Goal: Information Seeking & Learning: Learn about a topic

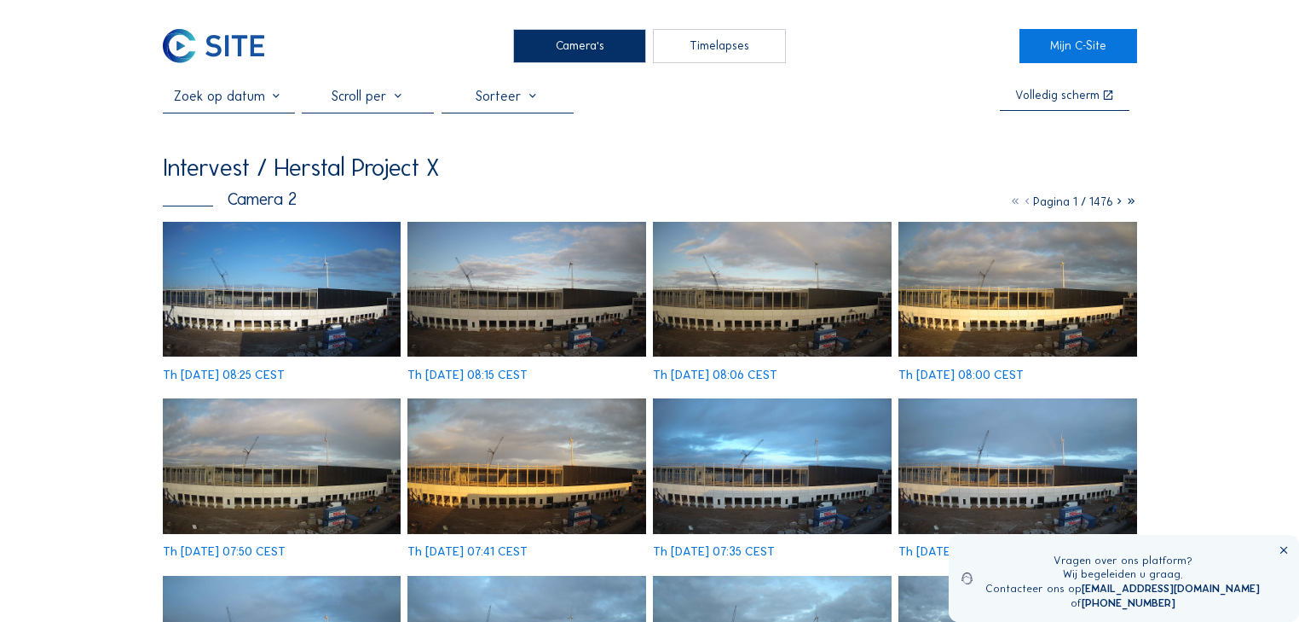
click at [1280, 547] on icon at bounding box center [1284, 550] width 12 height 13
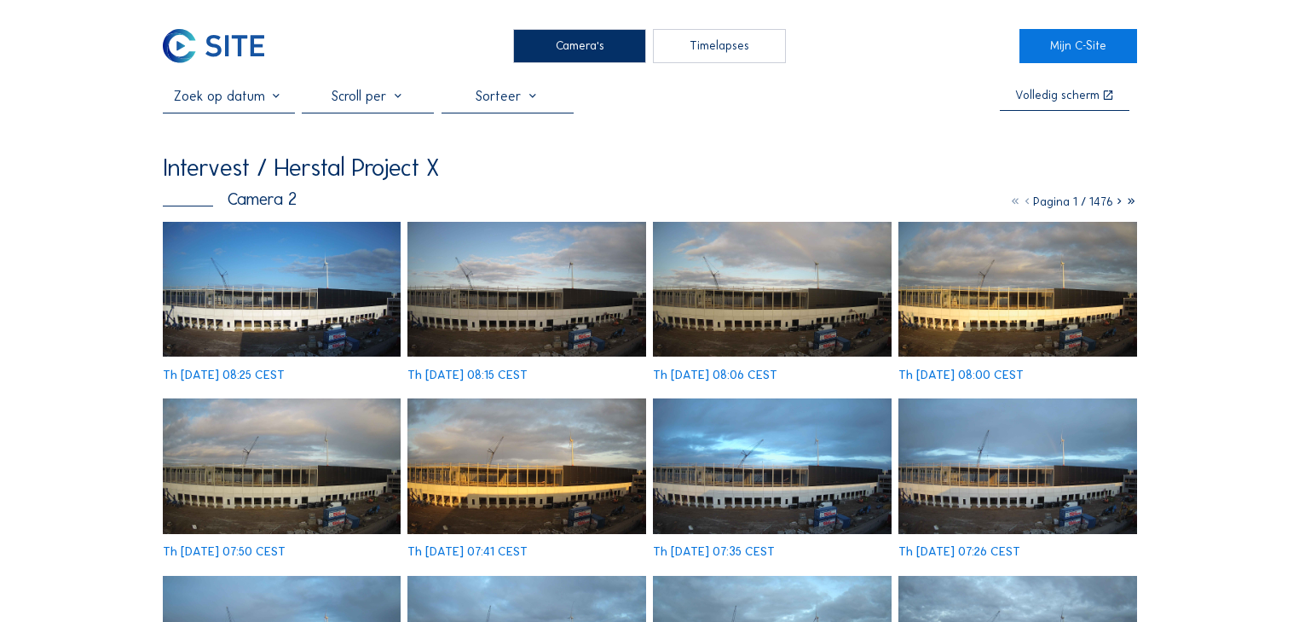
click at [310, 295] on img at bounding box center [282, 289] width 239 height 135
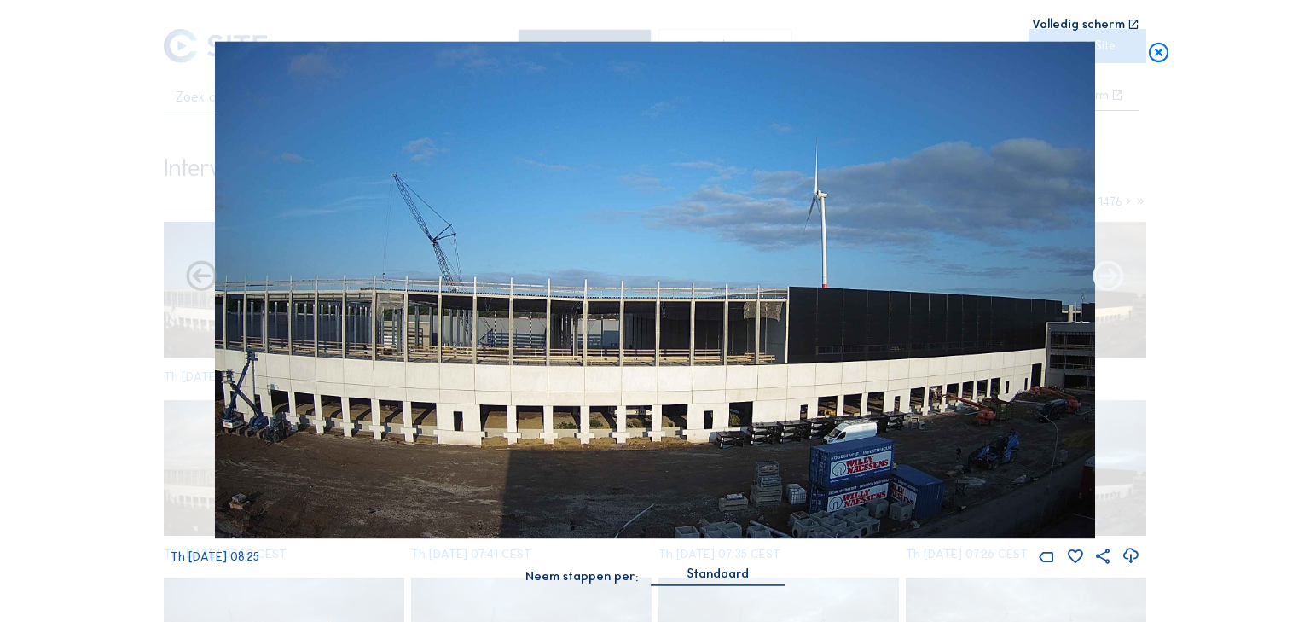
click at [1108, 277] on icon at bounding box center [1108, 277] width 37 height 38
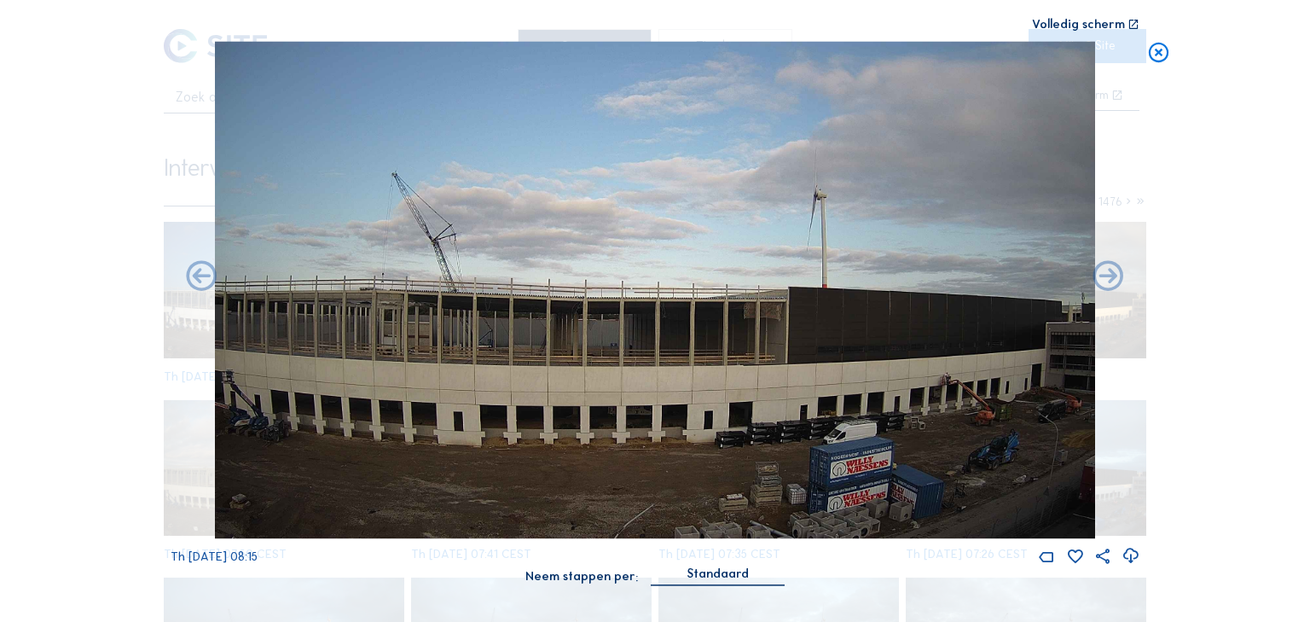
click at [1108, 277] on icon at bounding box center [1108, 277] width 37 height 38
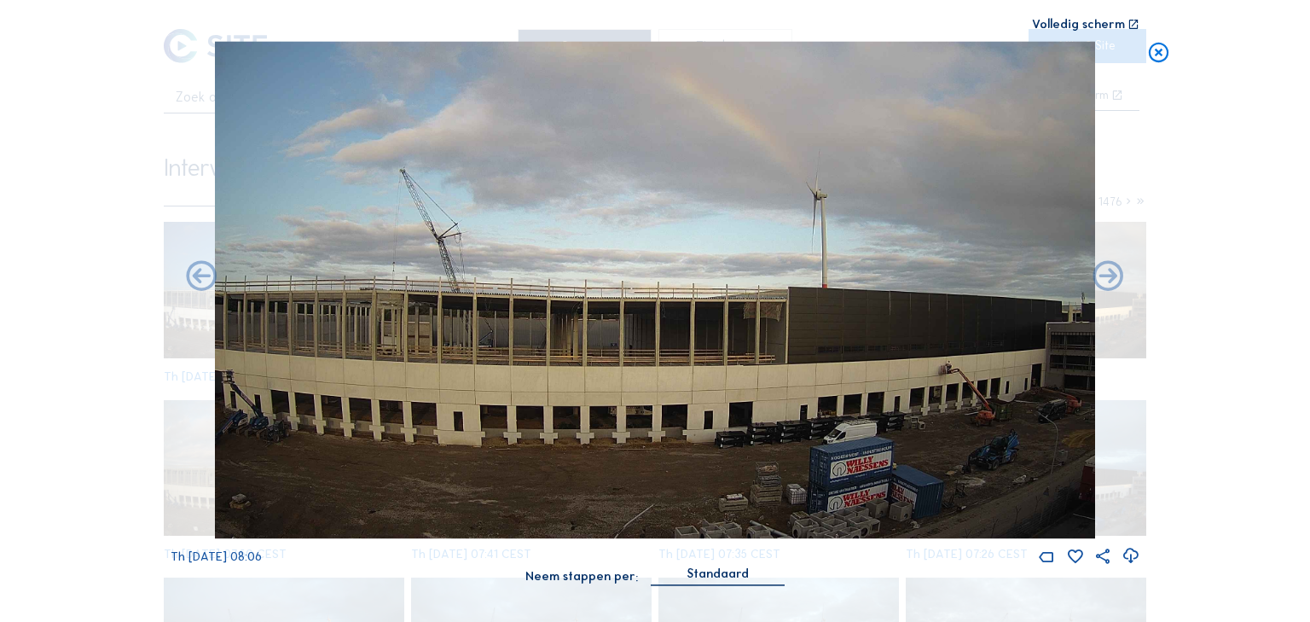
click at [1108, 277] on icon at bounding box center [1108, 277] width 37 height 38
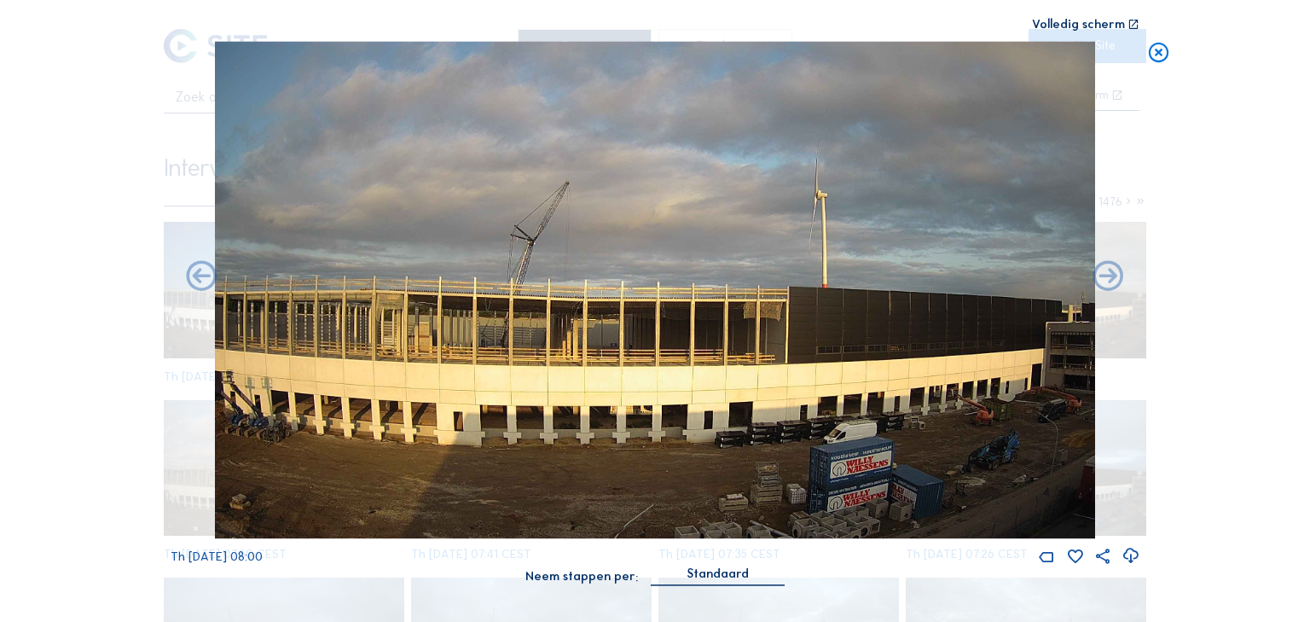
click at [1108, 277] on icon at bounding box center [1108, 277] width 37 height 38
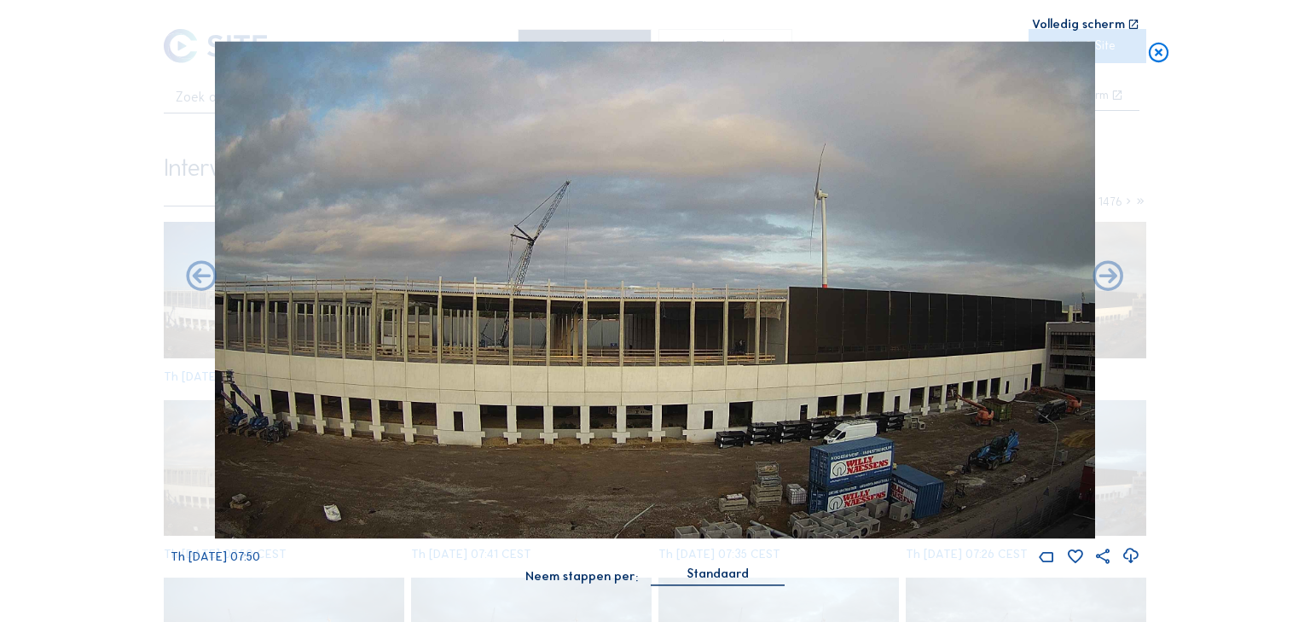
click at [1108, 277] on icon at bounding box center [1108, 277] width 37 height 38
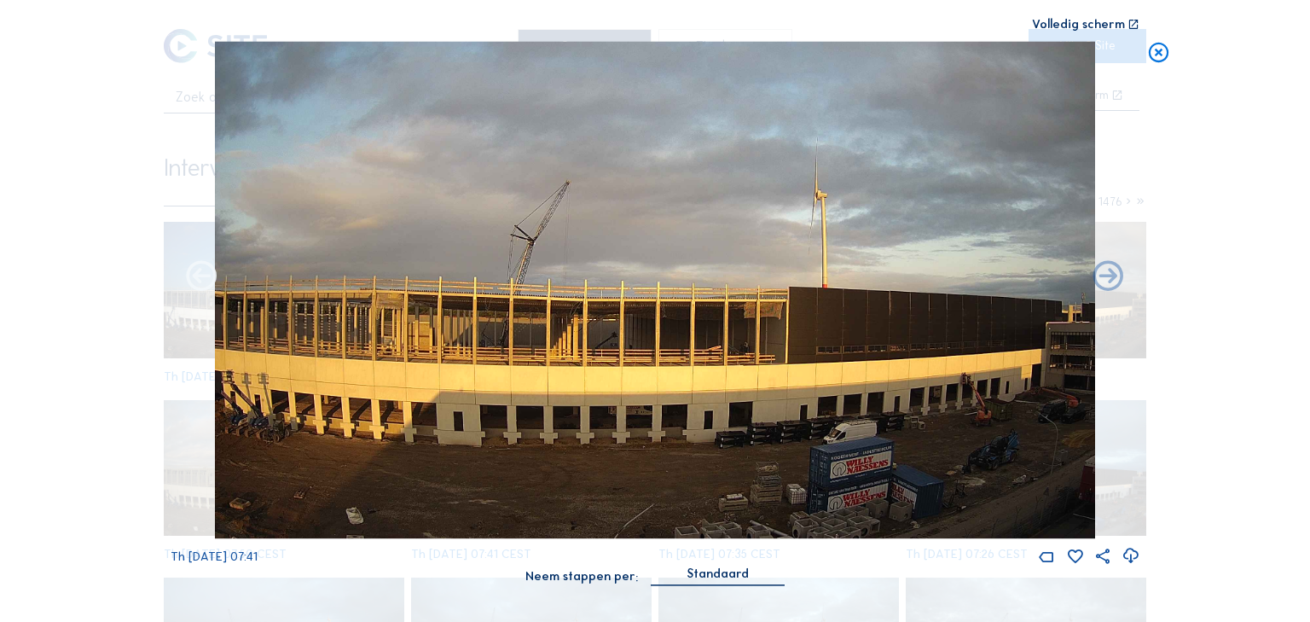
click at [199, 278] on icon at bounding box center [201, 277] width 37 height 38
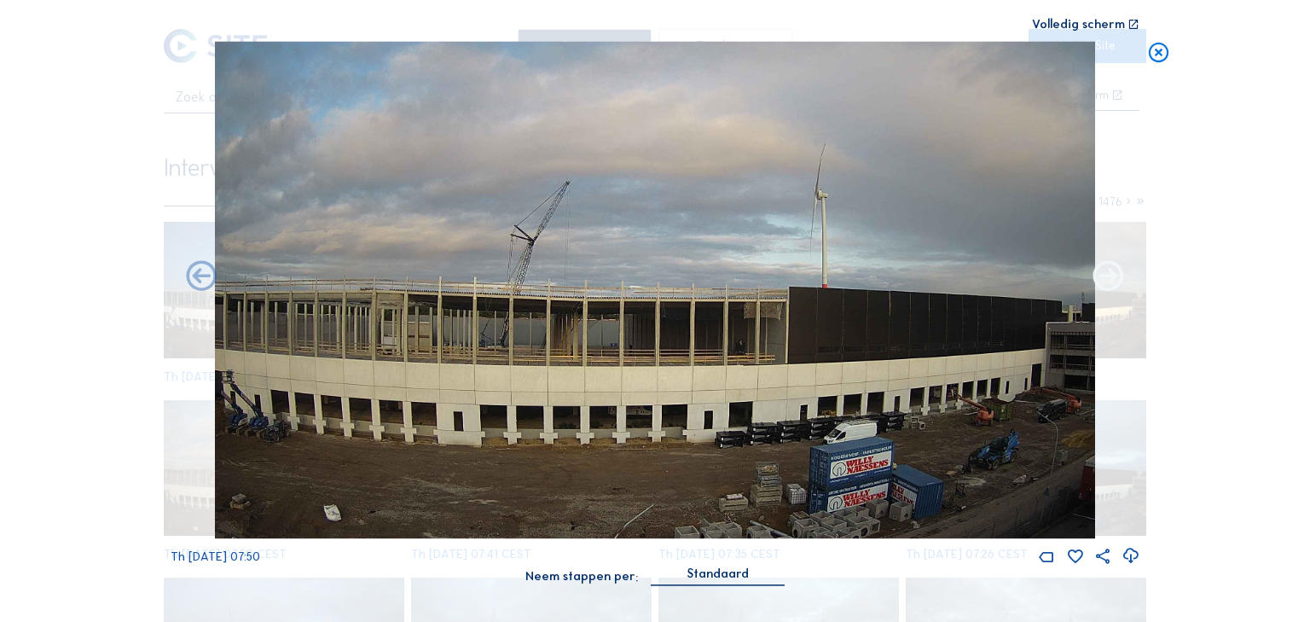
click at [1105, 280] on icon at bounding box center [1108, 277] width 37 height 38
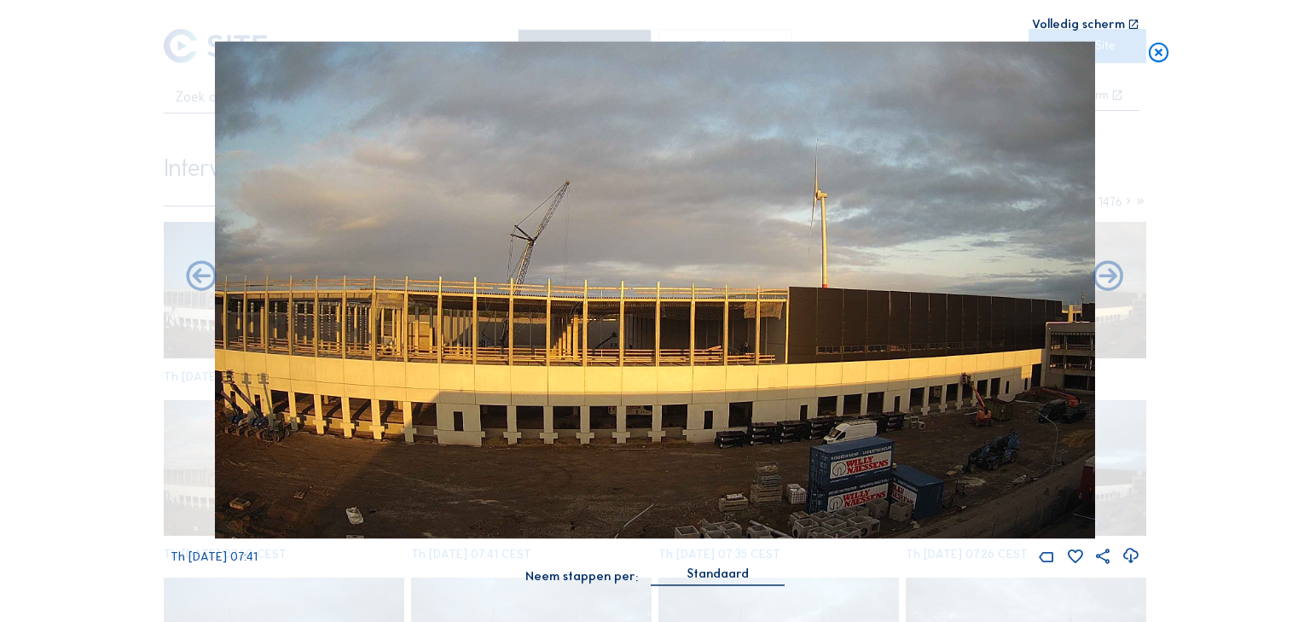
click at [1105, 280] on icon at bounding box center [1108, 277] width 37 height 38
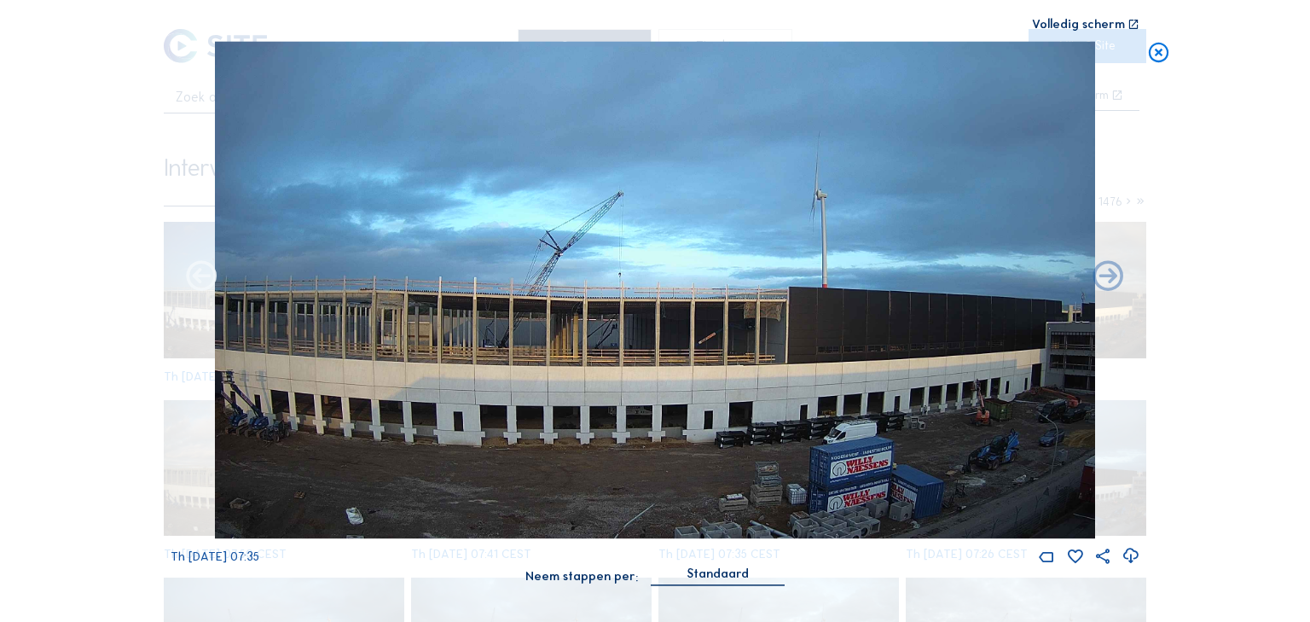
click at [209, 276] on icon at bounding box center [201, 277] width 37 height 38
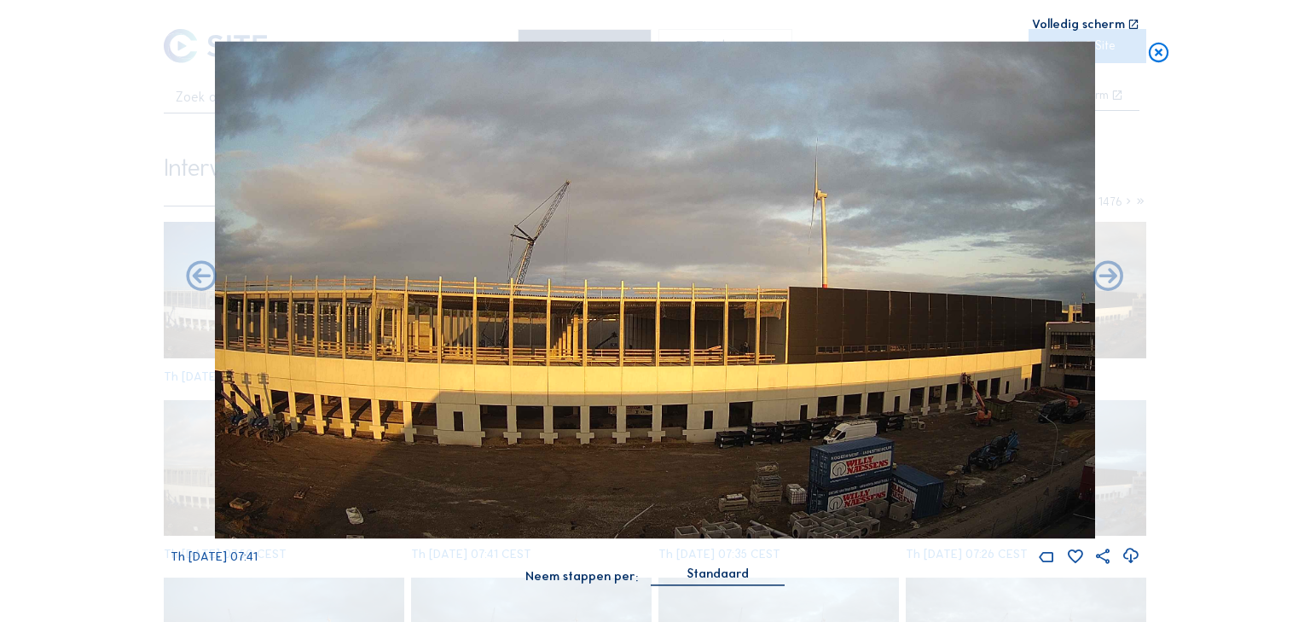
click at [209, 276] on icon at bounding box center [201, 277] width 37 height 38
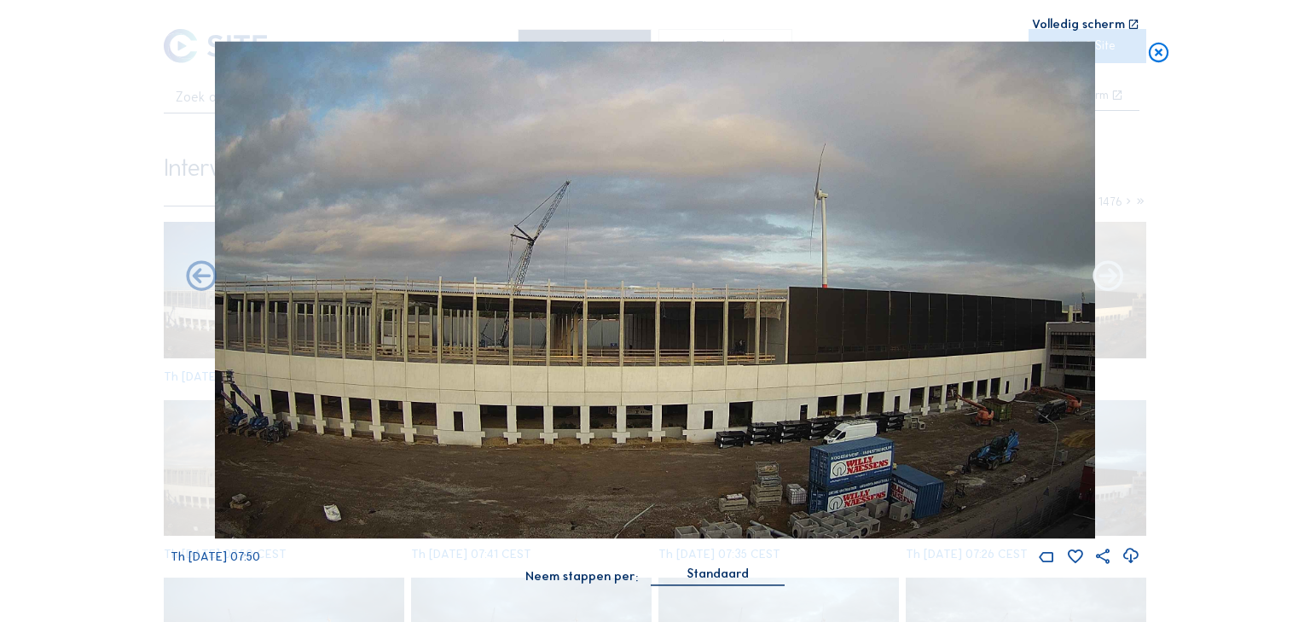
click at [1111, 273] on icon at bounding box center [1108, 277] width 37 height 38
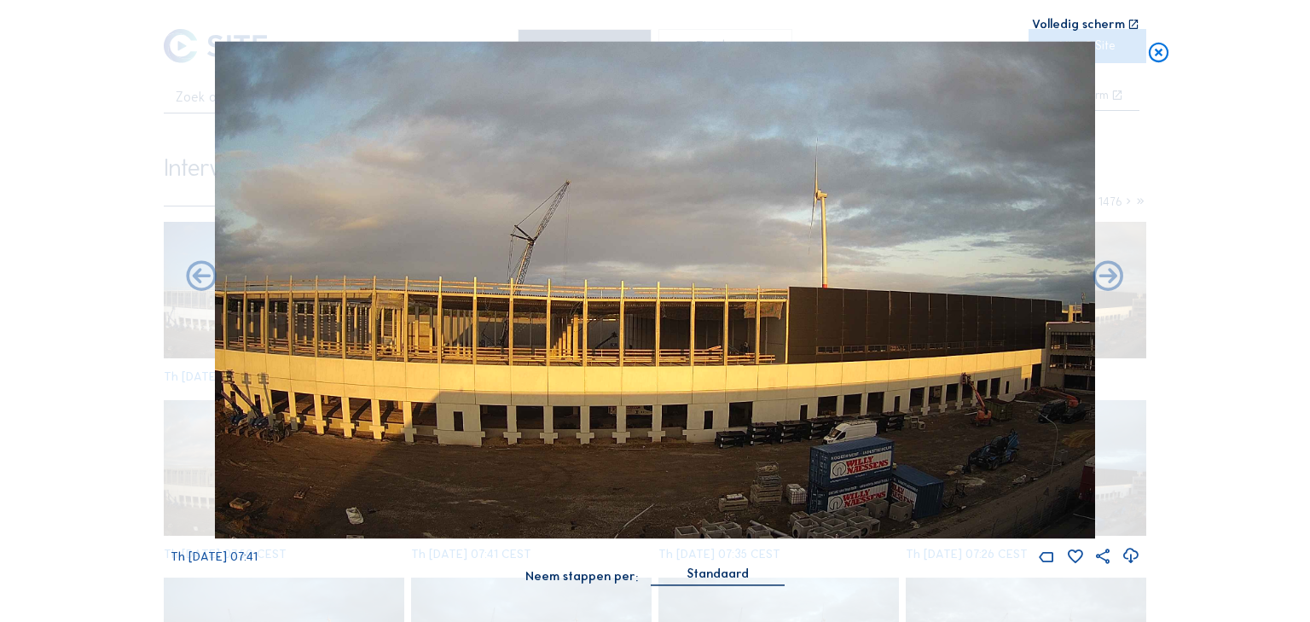
click at [1111, 273] on icon at bounding box center [1108, 277] width 37 height 38
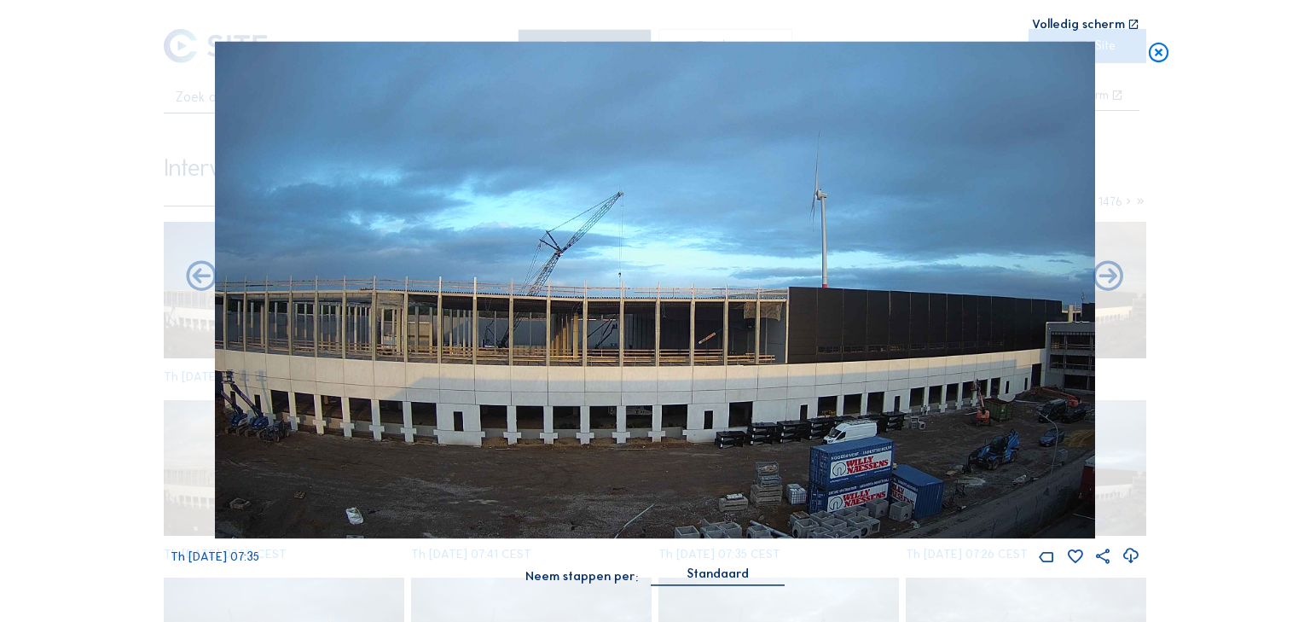
click at [1111, 273] on icon at bounding box center [1108, 277] width 37 height 38
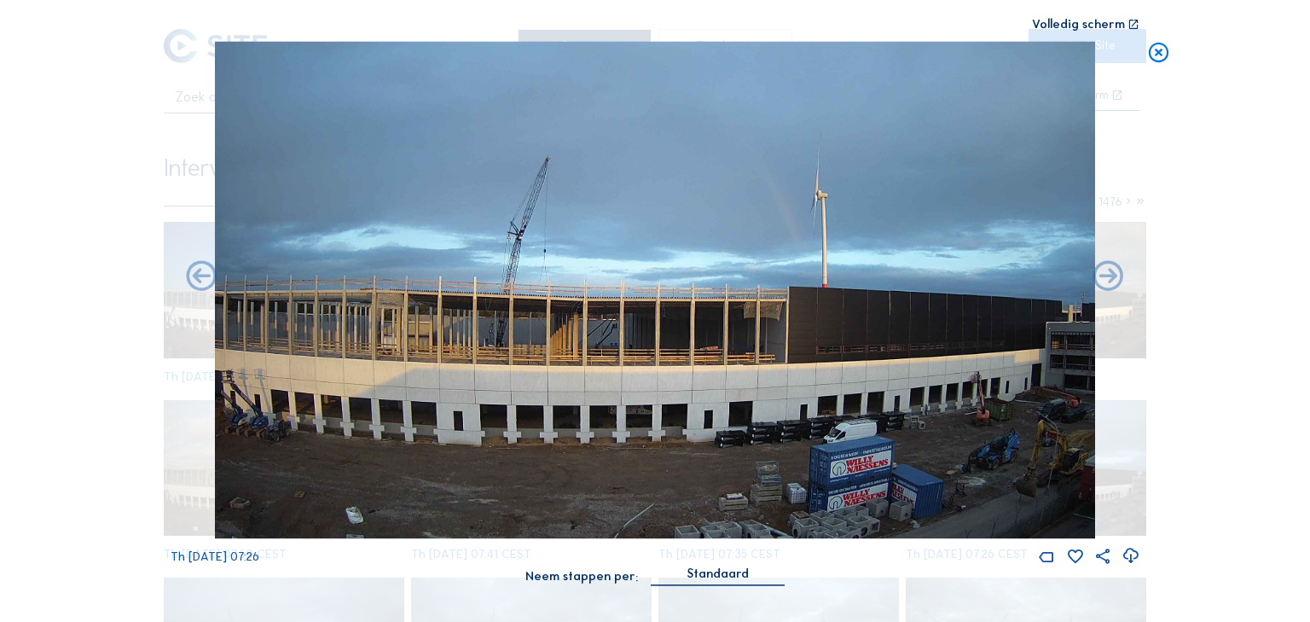
click at [1111, 273] on icon at bounding box center [1108, 277] width 37 height 38
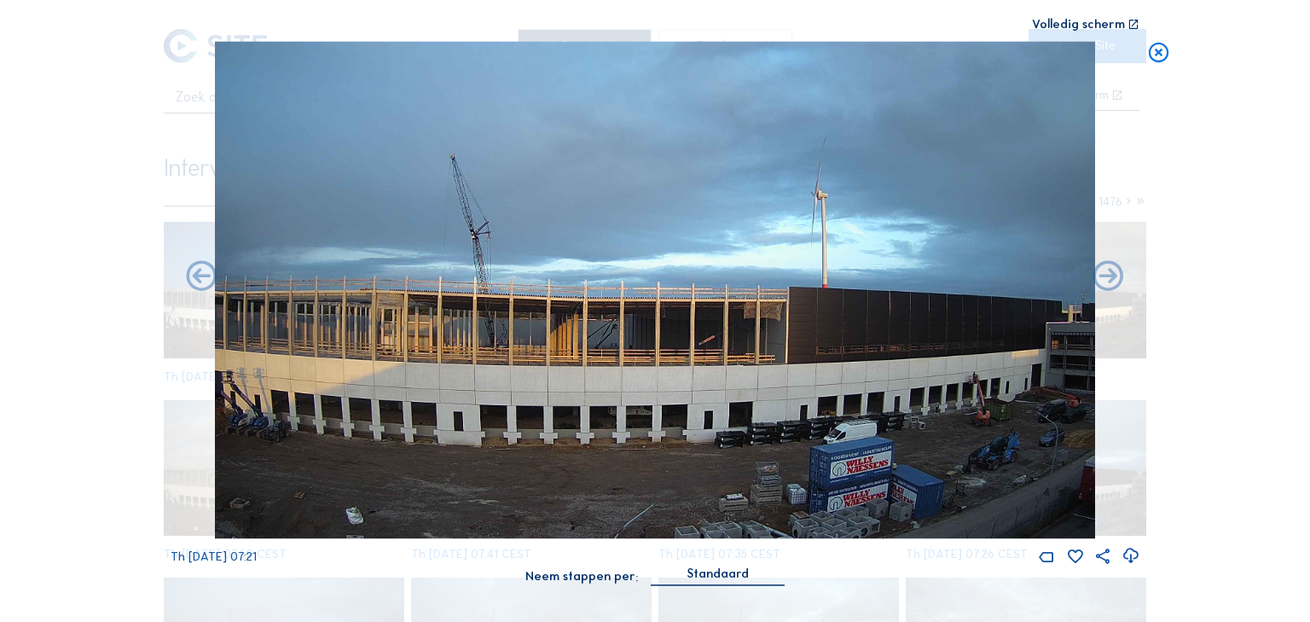
click at [1111, 273] on icon at bounding box center [1108, 277] width 37 height 38
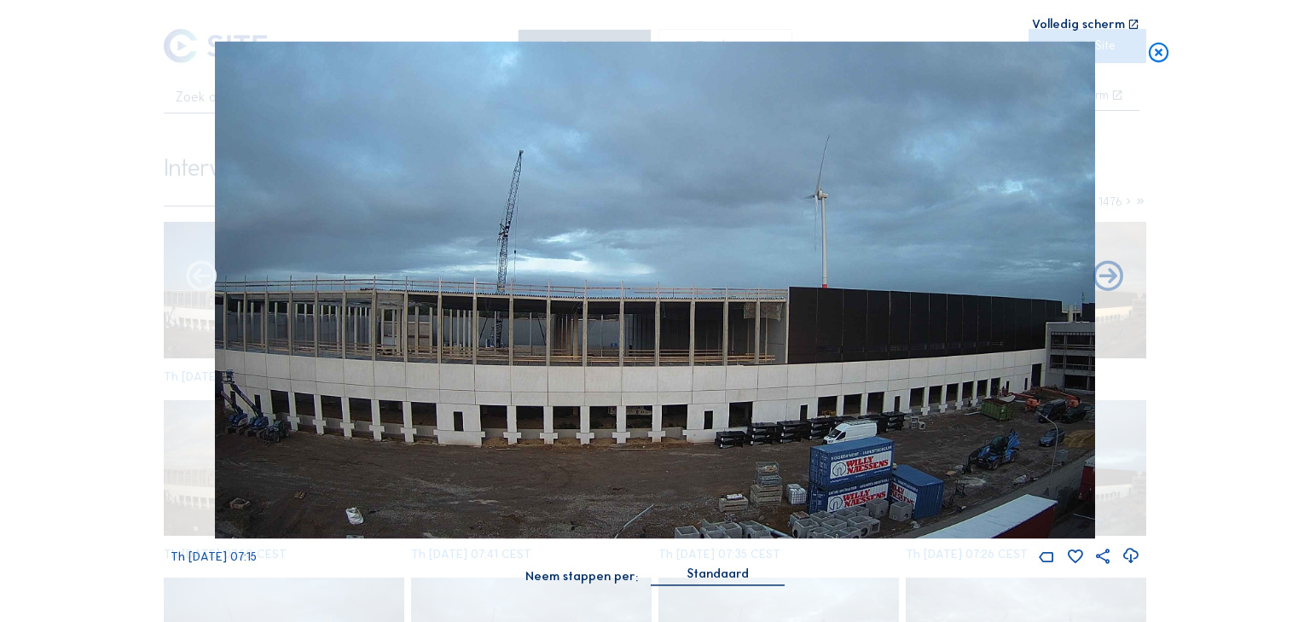
click at [208, 279] on icon at bounding box center [201, 277] width 37 height 38
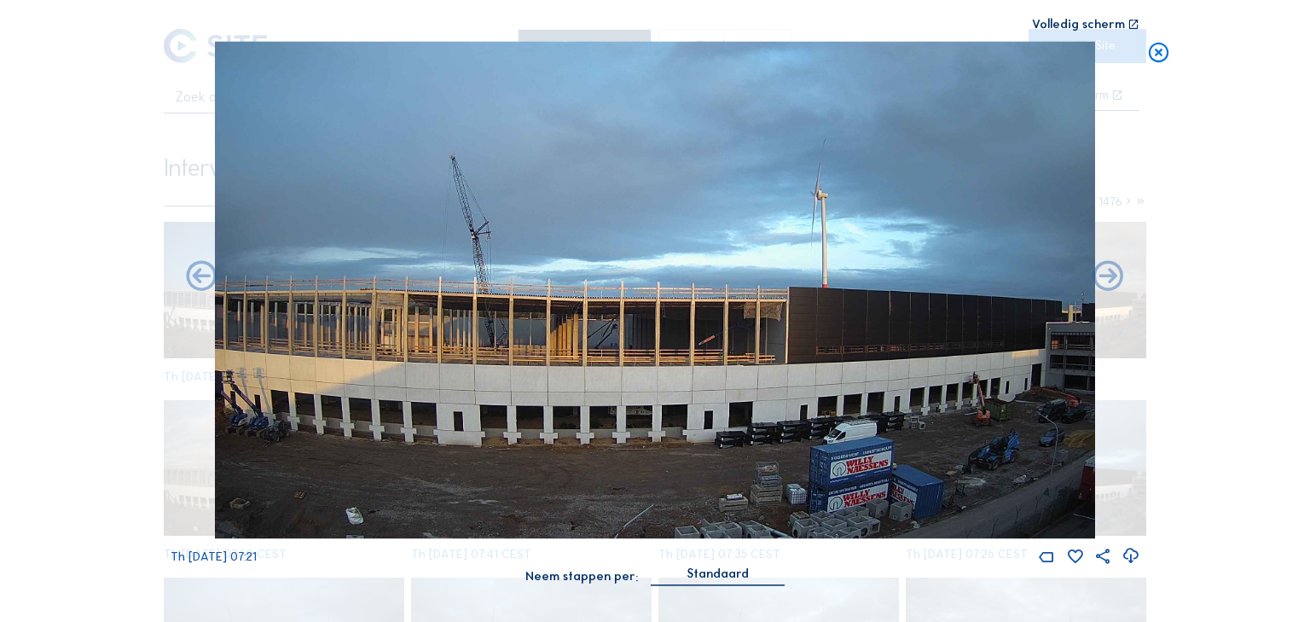
click at [208, 279] on icon at bounding box center [201, 277] width 37 height 38
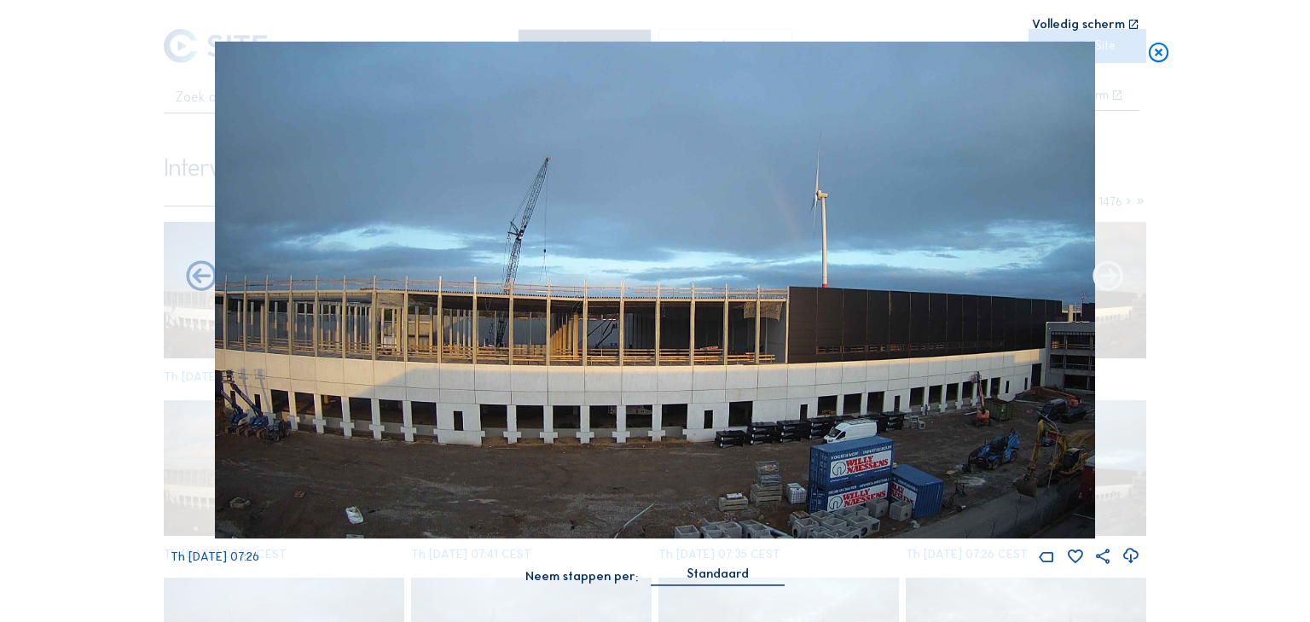
click at [1108, 280] on icon at bounding box center [1108, 277] width 37 height 38
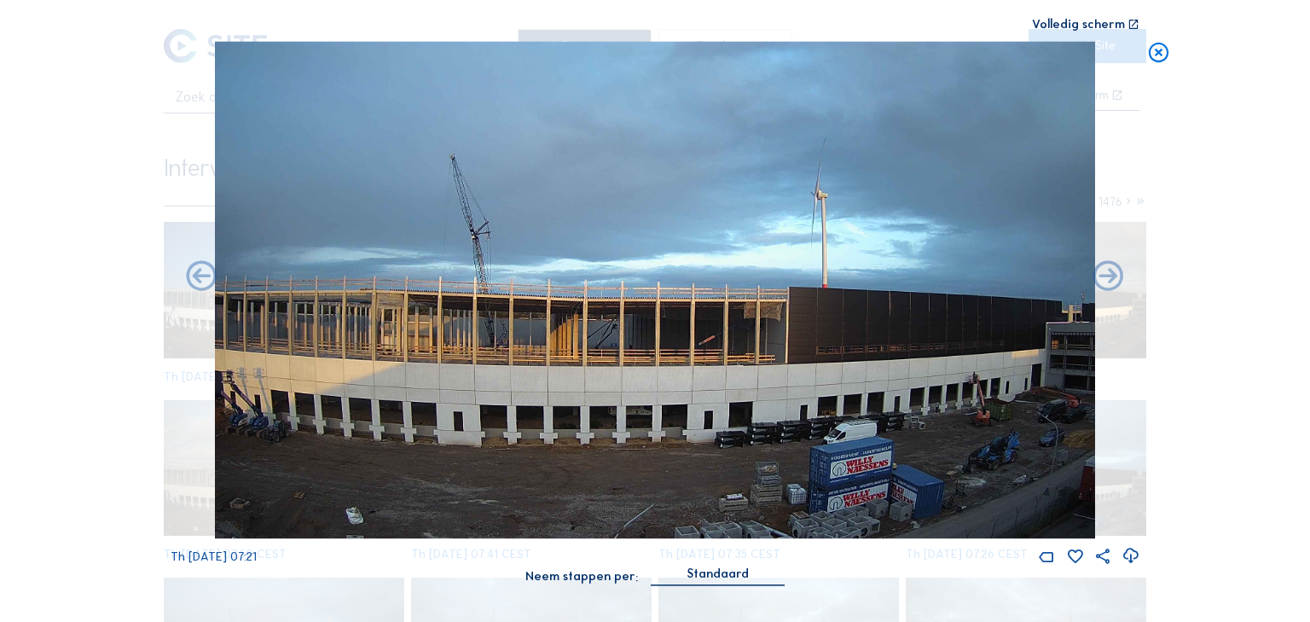
click at [1108, 280] on icon at bounding box center [1108, 277] width 37 height 38
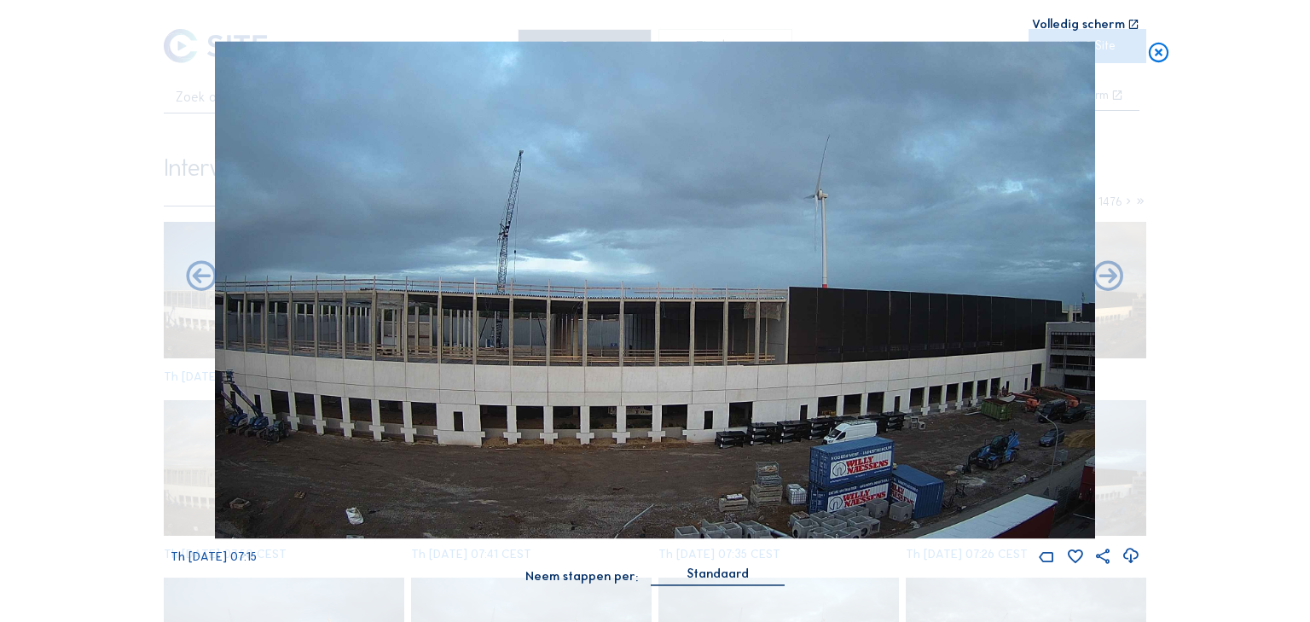
click at [1108, 280] on icon at bounding box center [1108, 277] width 37 height 38
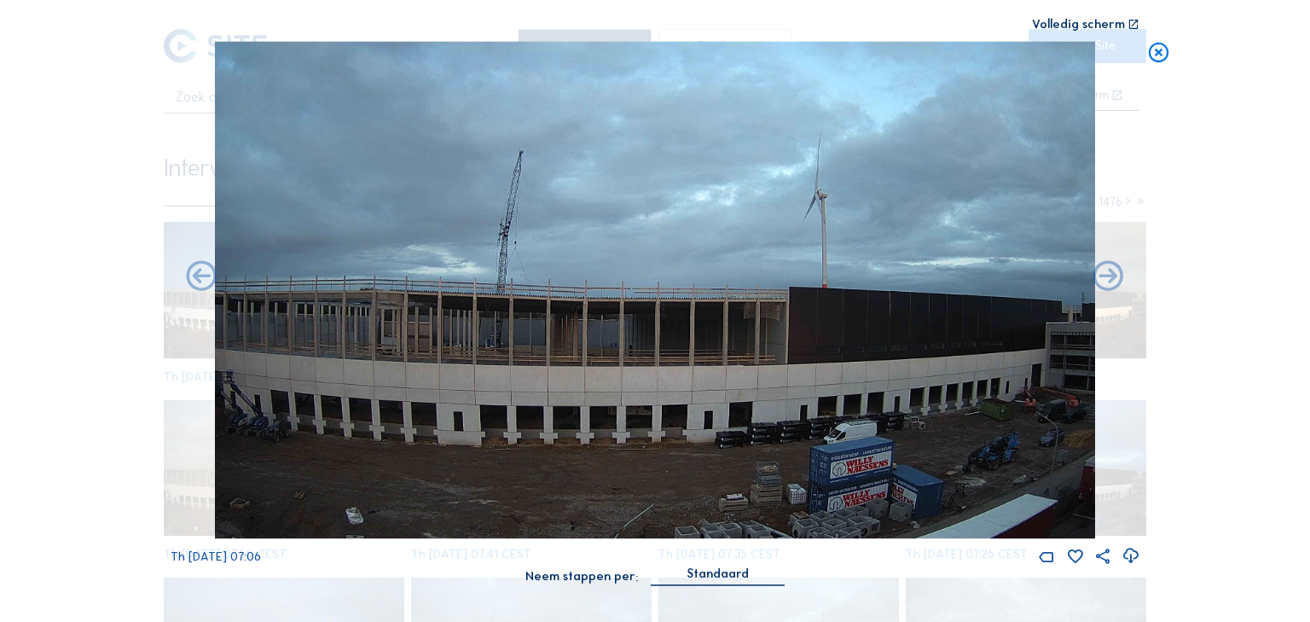
click at [1108, 280] on icon at bounding box center [1108, 277] width 37 height 38
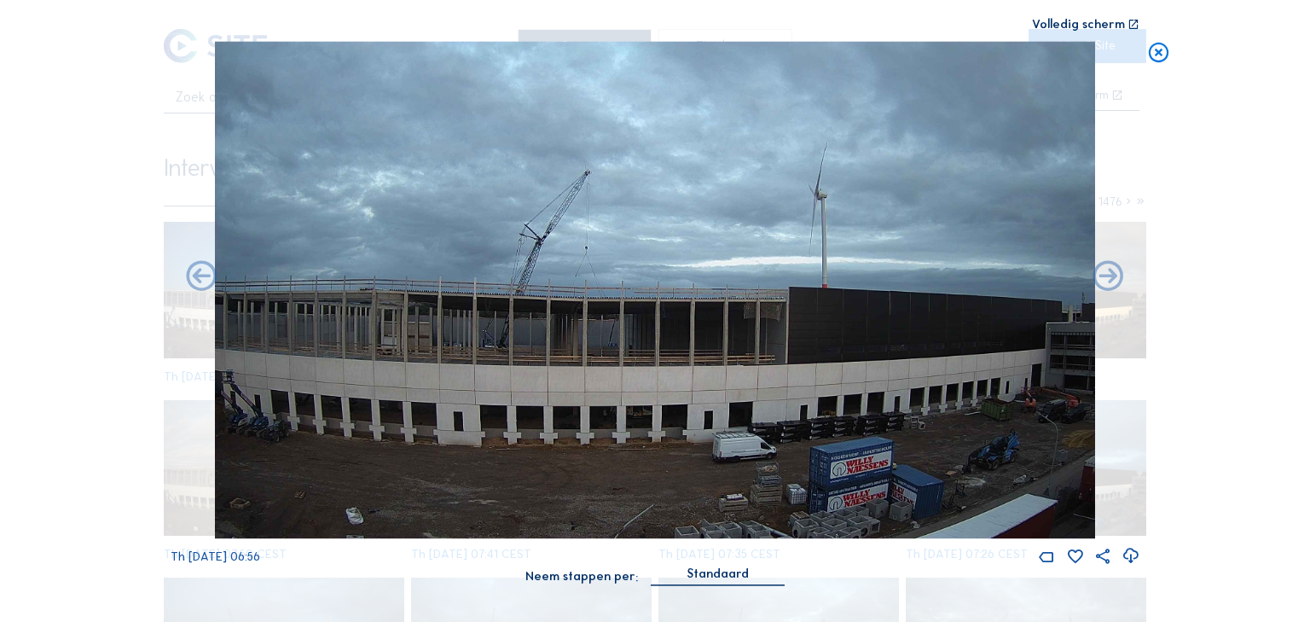
click at [1108, 280] on icon at bounding box center [1108, 277] width 37 height 38
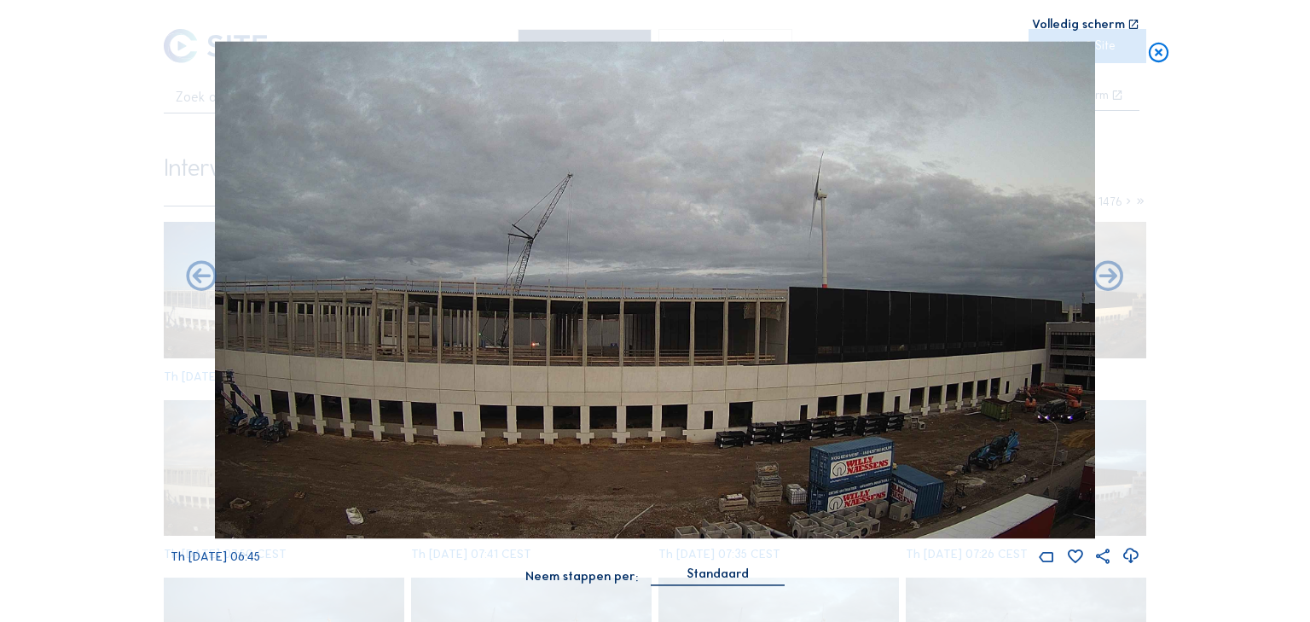
click at [1108, 280] on icon at bounding box center [1108, 277] width 37 height 38
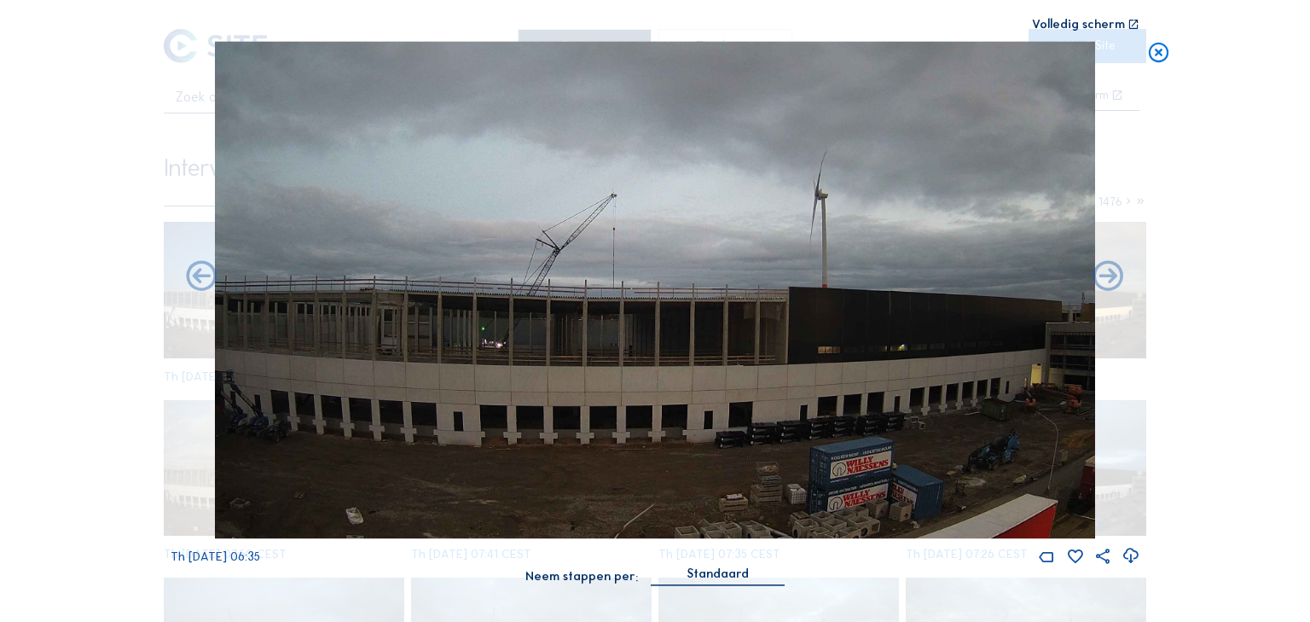
click at [1108, 280] on icon at bounding box center [1108, 277] width 37 height 38
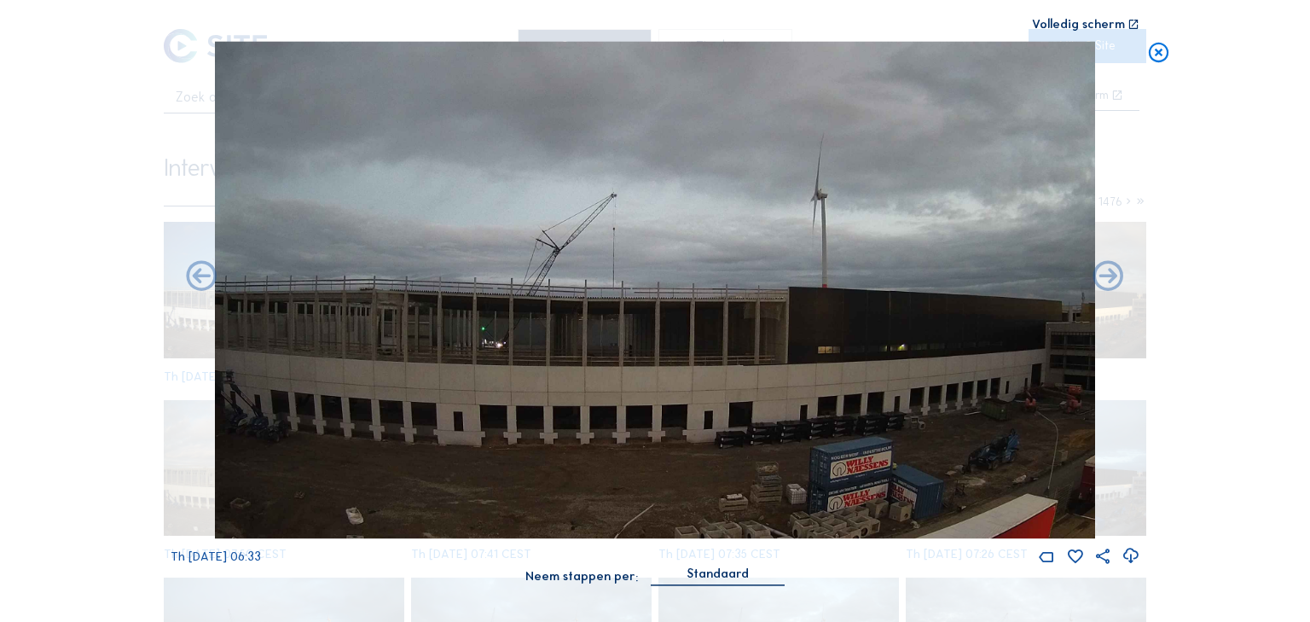
click at [1108, 280] on icon at bounding box center [1108, 277] width 37 height 38
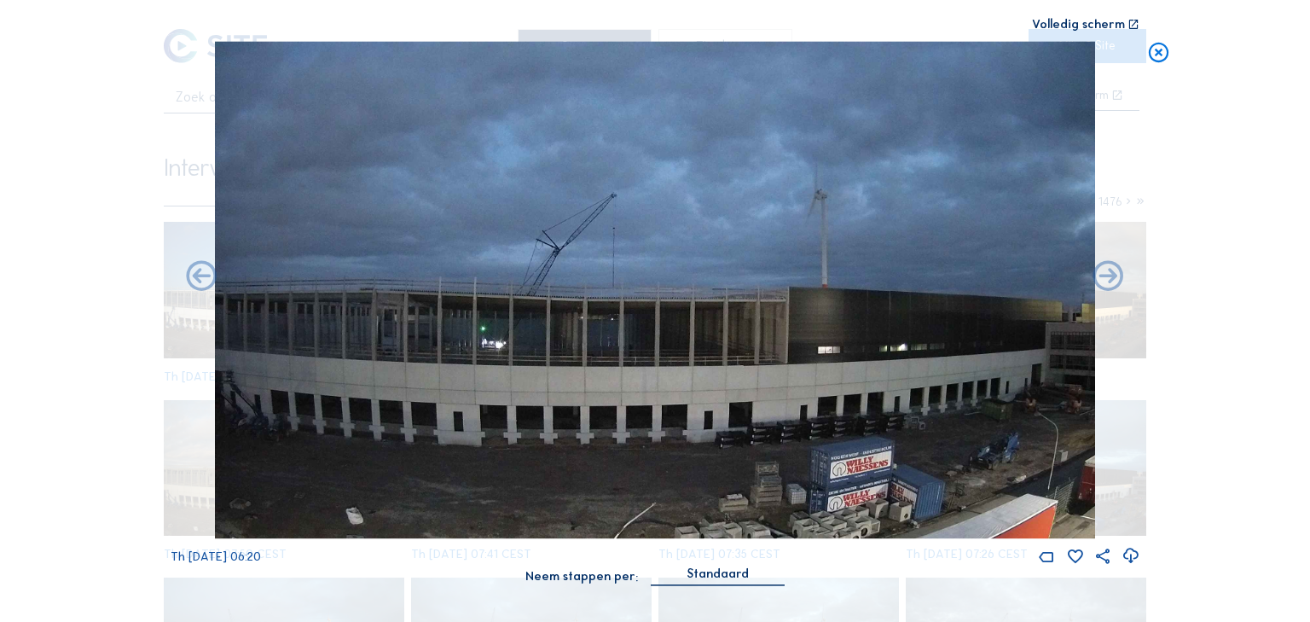
click at [1108, 280] on icon at bounding box center [1108, 277] width 37 height 38
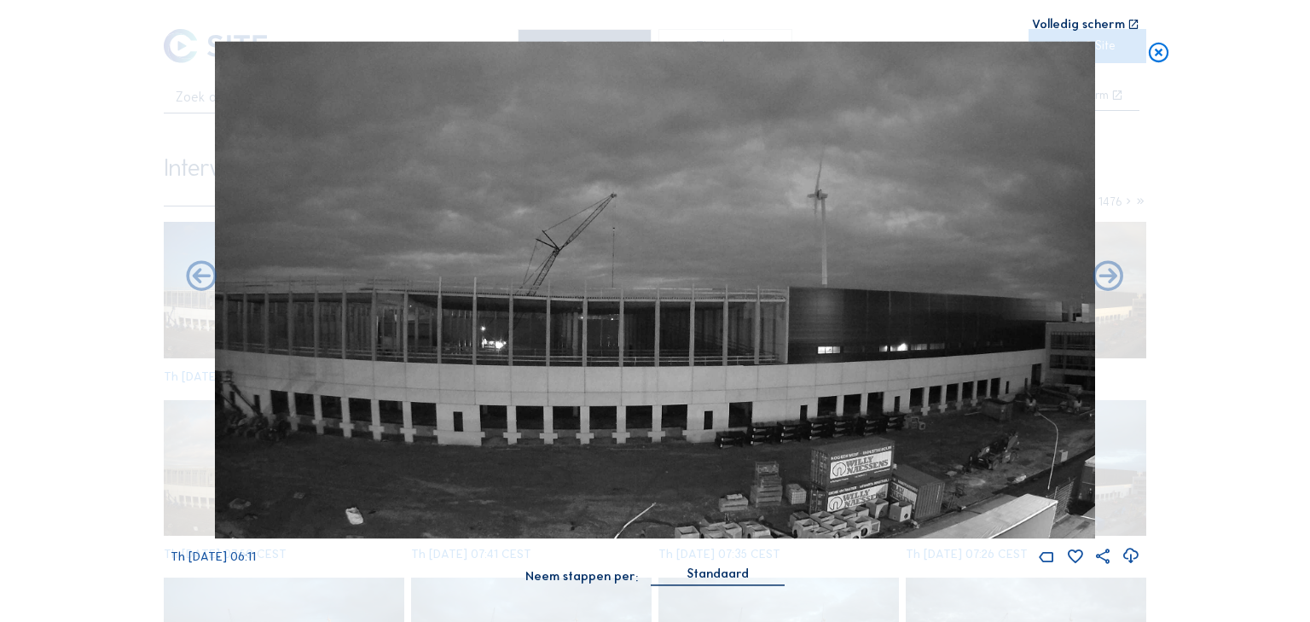
click at [1108, 280] on icon at bounding box center [1108, 277] width 37 height 38
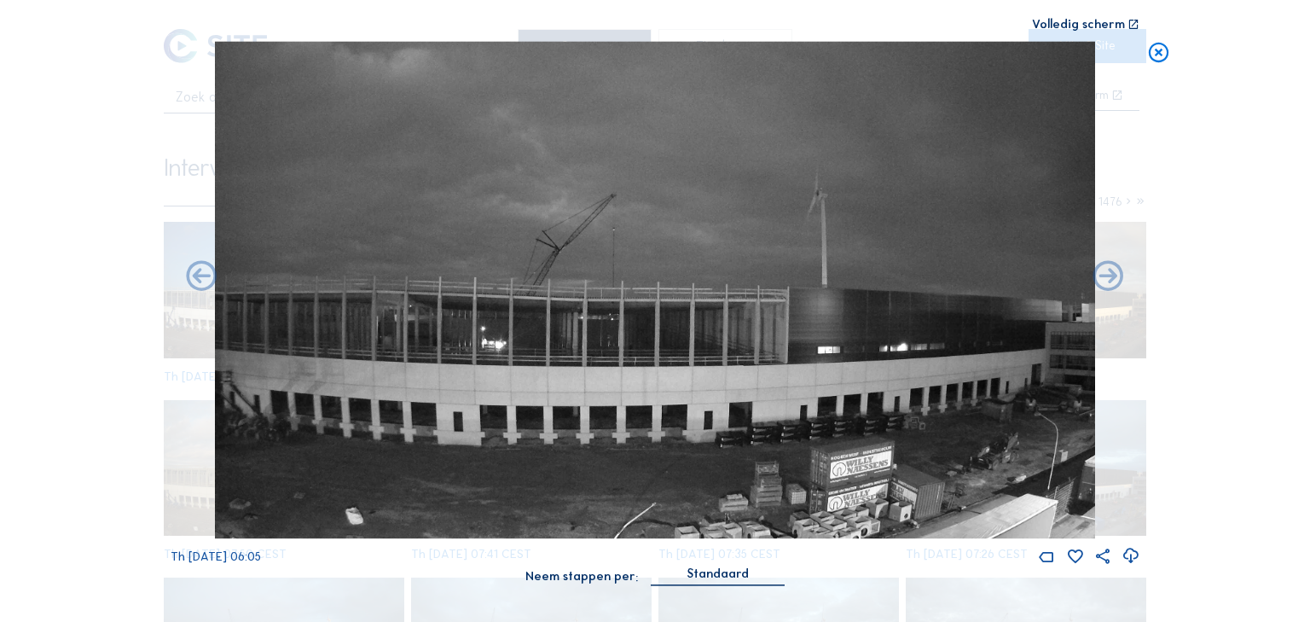
click at [1108, 280] on icon at bounding box center [1108, 277] width 37 height 38
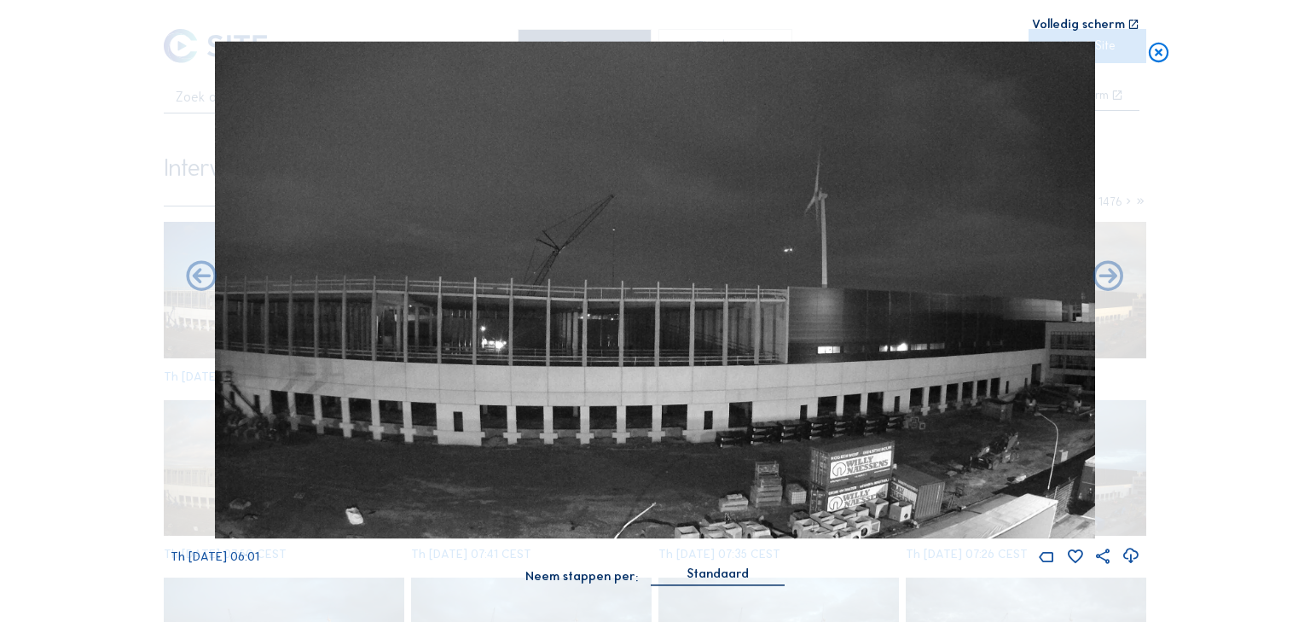
click at [1108, 280] on icon at bounding box center [1108, 277] width 37 height 38
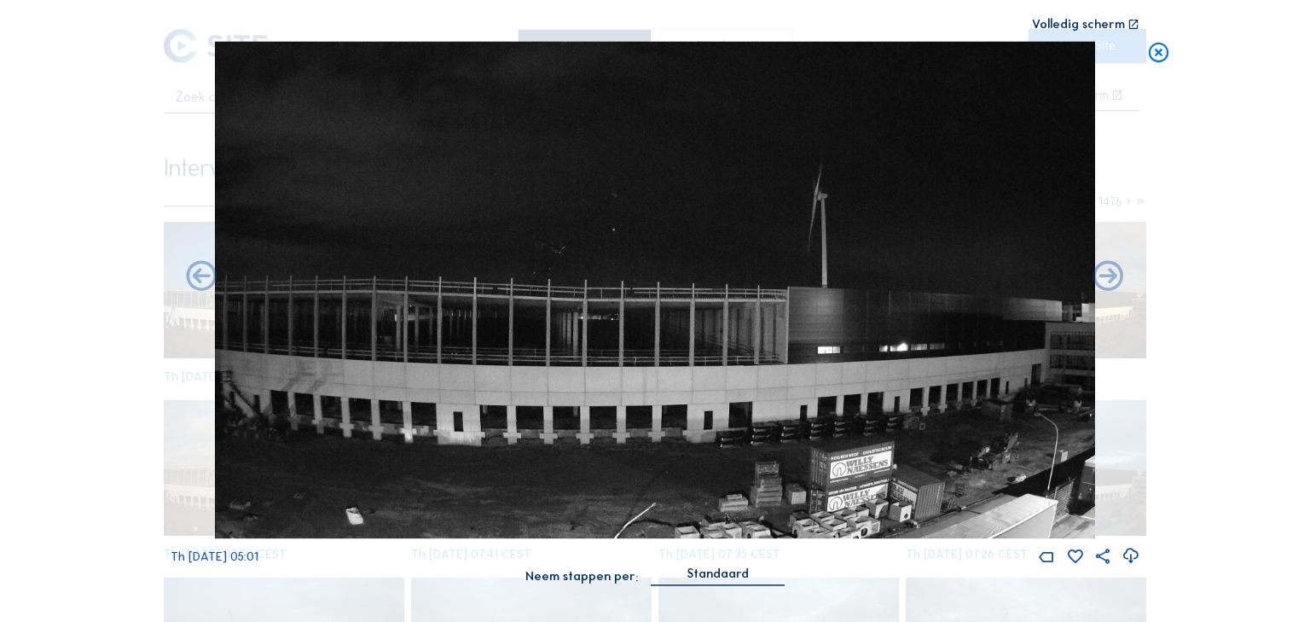
click at [1108, 280] on icon at bounding box center [1108, 277] width 37 height 38
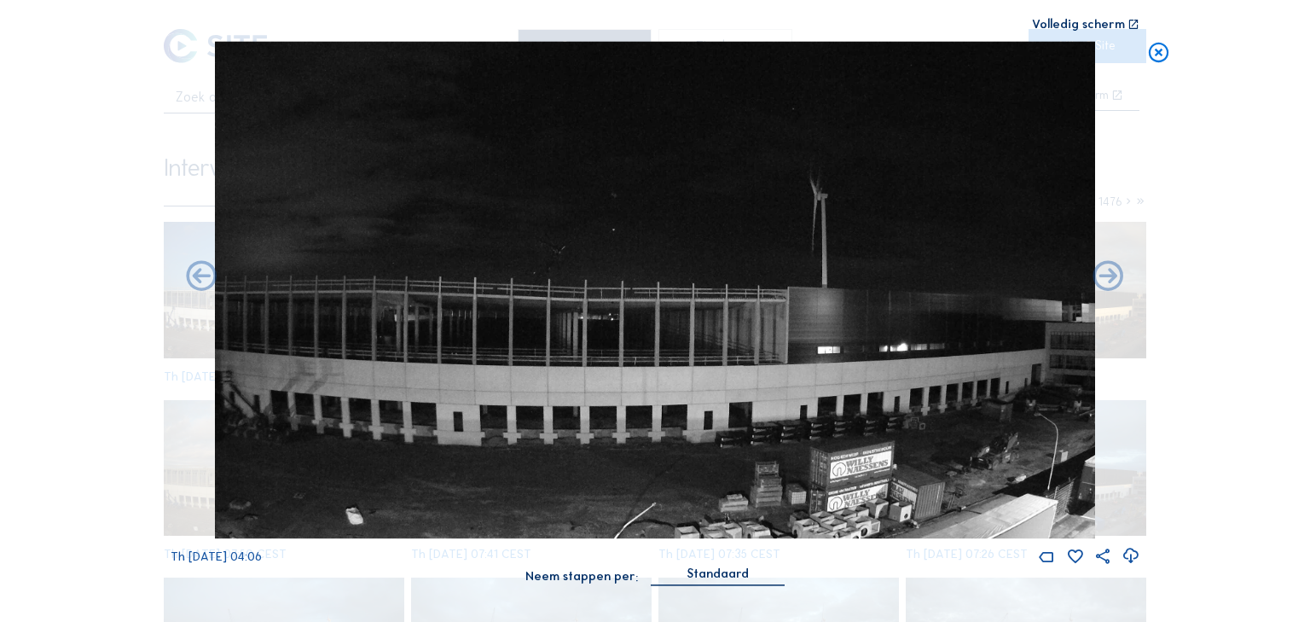
click at [1108, 280] on icon at bounding box center [1108, 277] width 37 height 38
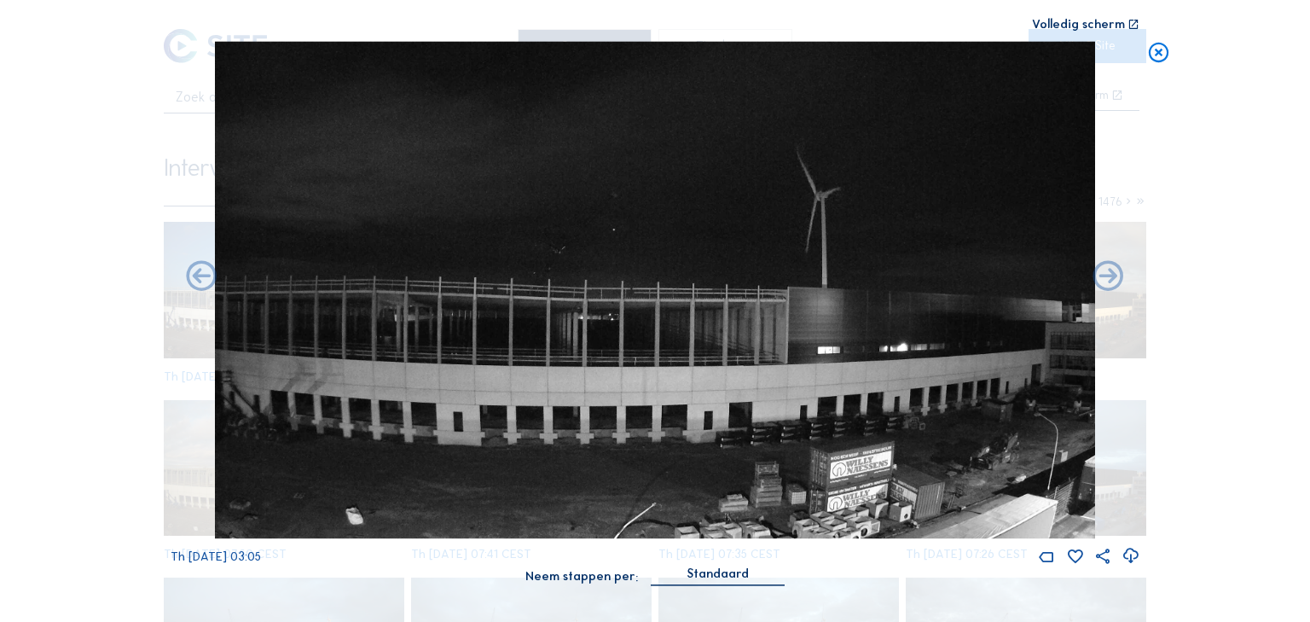
click at [1108, 280] on icon at bounding box center [1108, 277] width 37 height 38
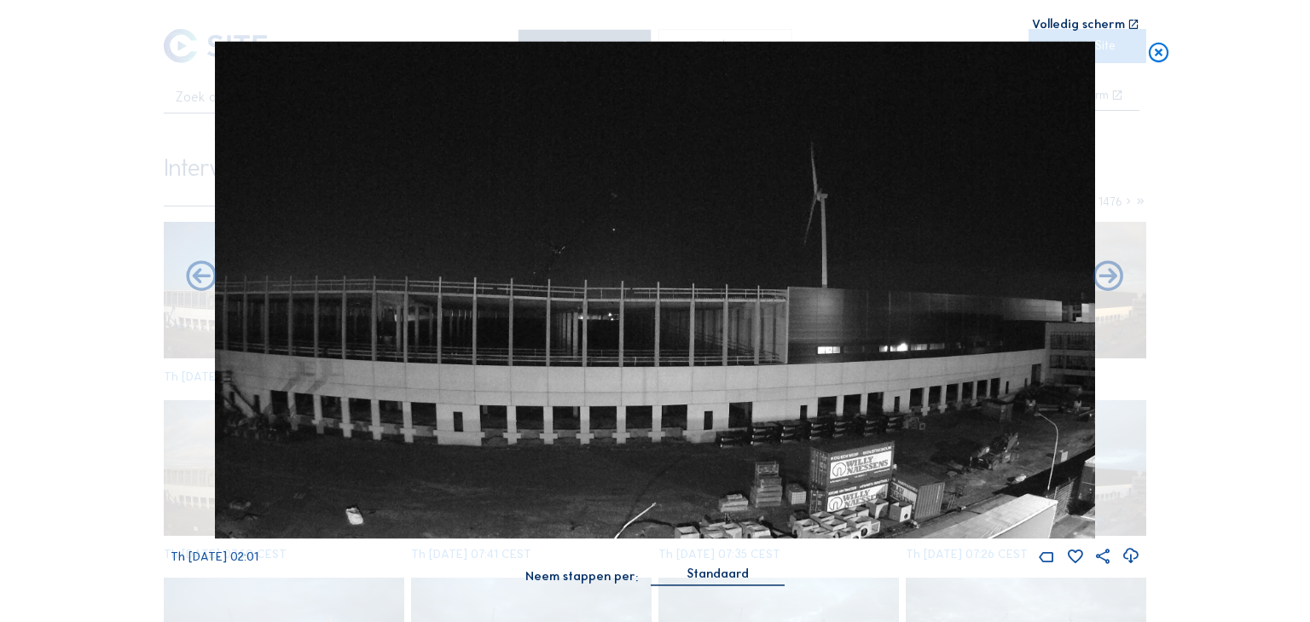
click at [1107, 280] on icon at bounding box center [1108, 277] width 37 height 38
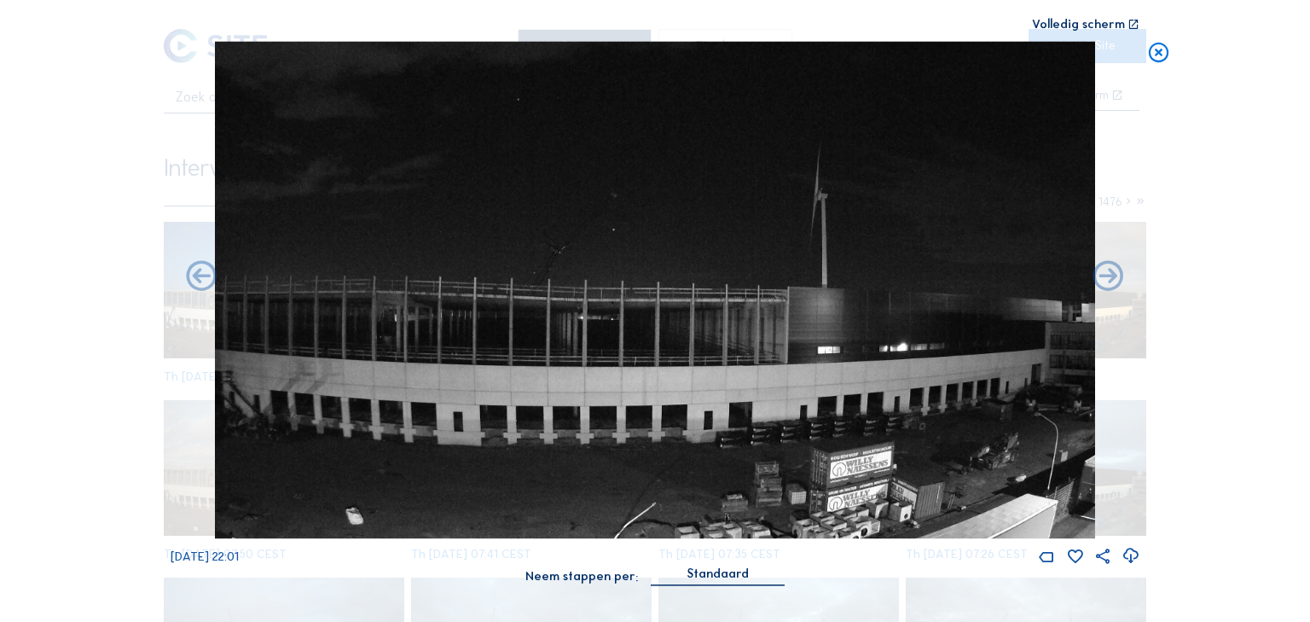
click at [1107, 280] on icon at bounding box center [1108, 277] width 37 height 38
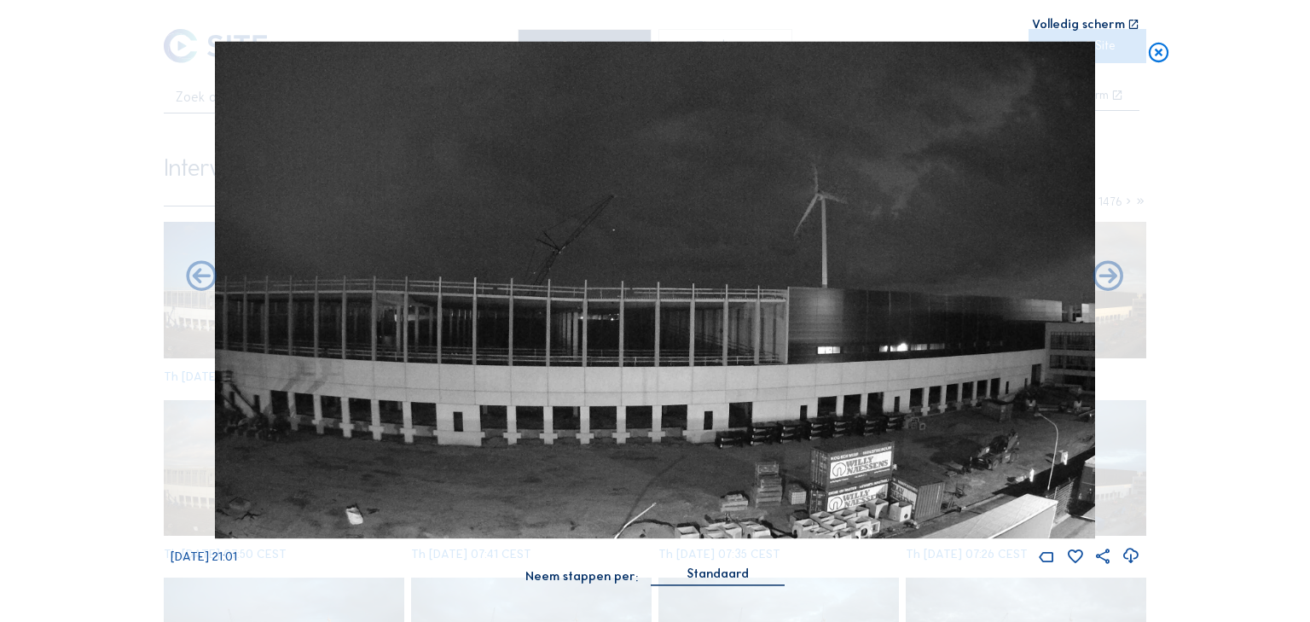
click at [1107, 280] on icon at bounding box center [1108, 277] width 37 height 38
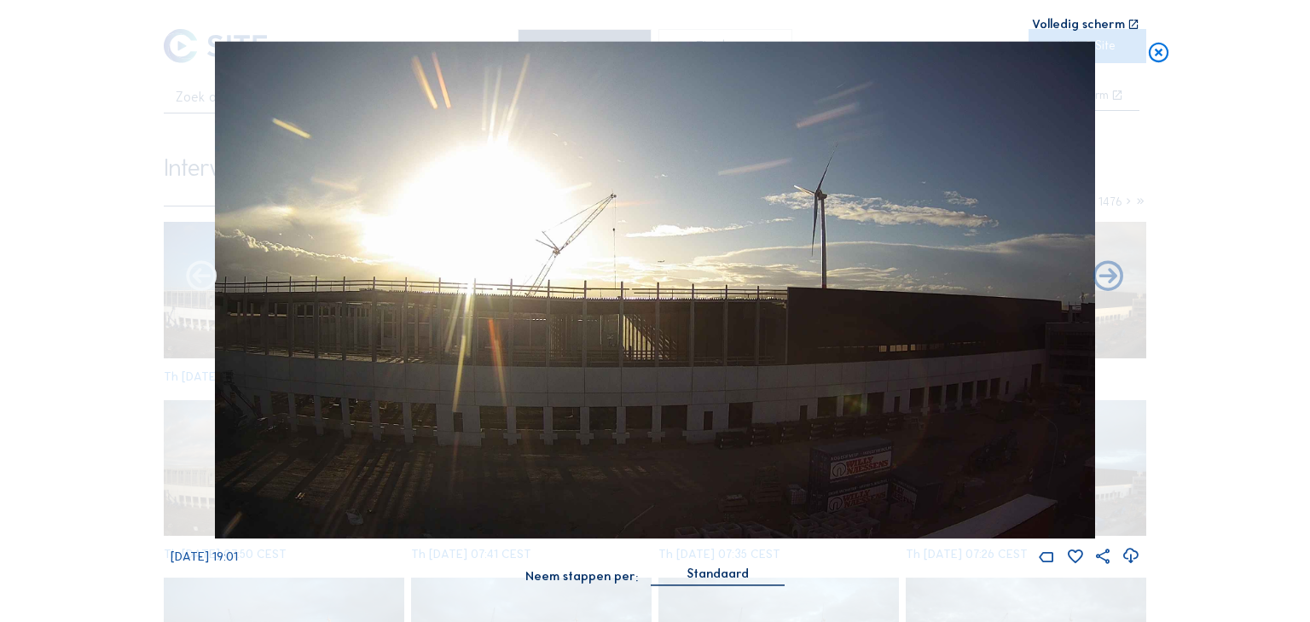
click at [207, 278] on icon at bounding box center [201, 277] width 37 height 38
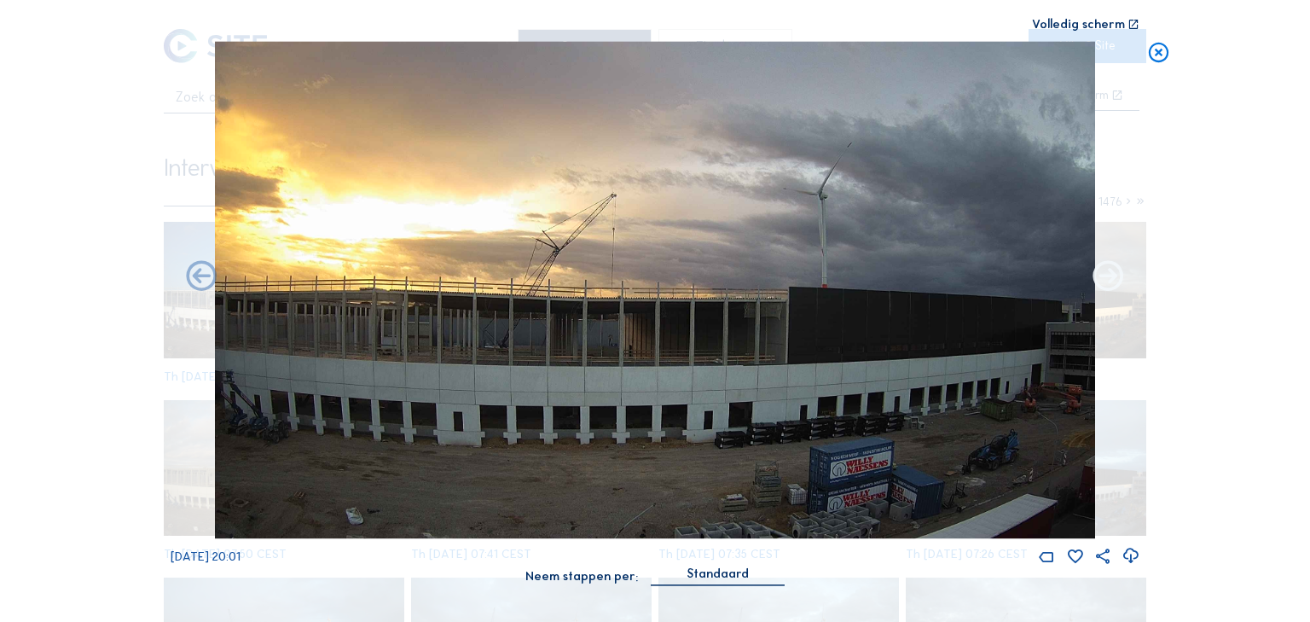
click at [1108, 278] on icon at bounding box center [1108, 277] width 37 height 38
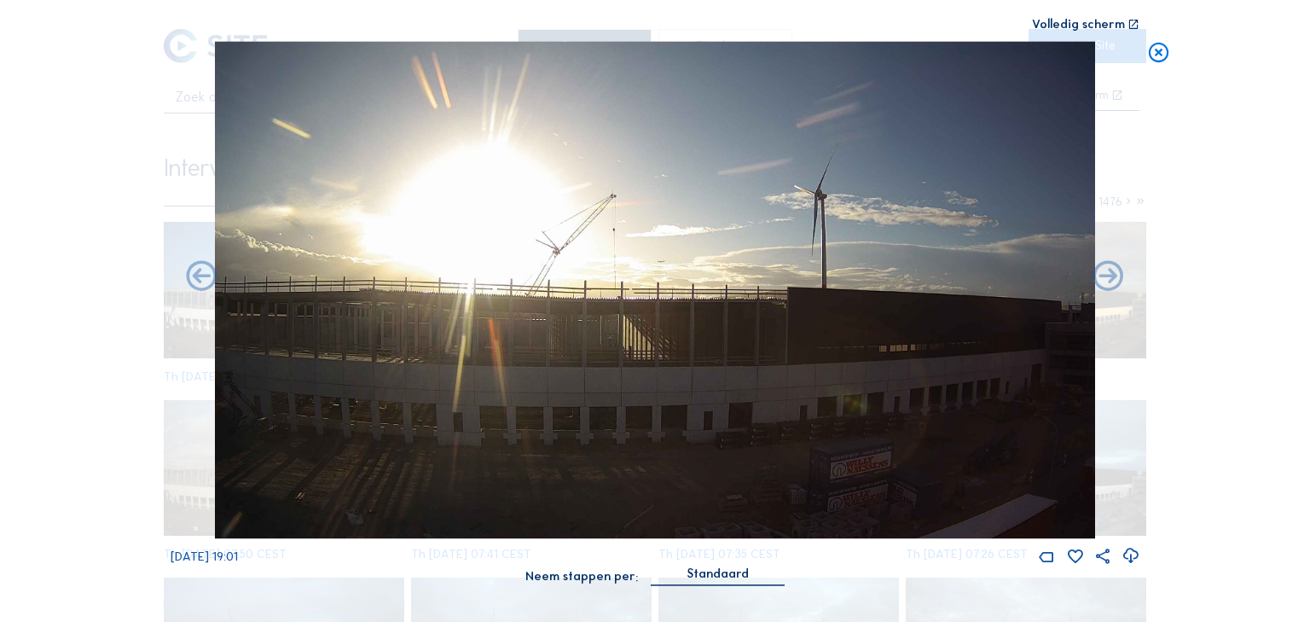
click at [1108, 278] on icon at bounding box center [1108, 277] width 37 height 38
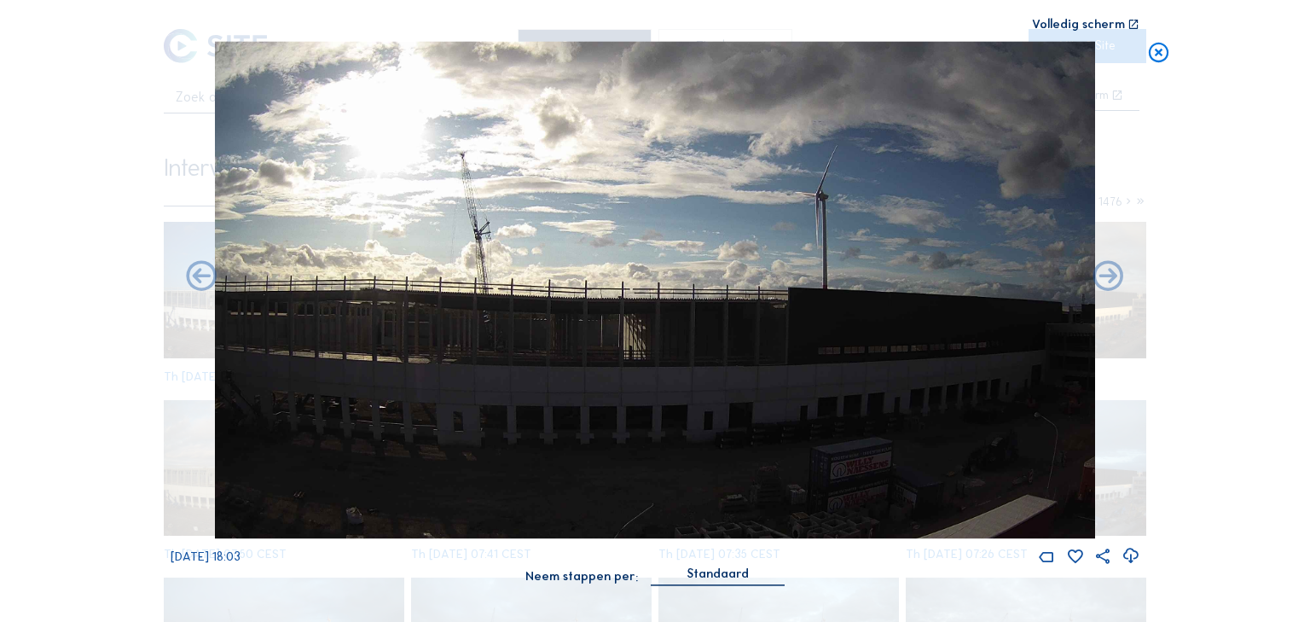
click at [1108, 278] on icon at bounding box center [1108, 277] width 37 height 38
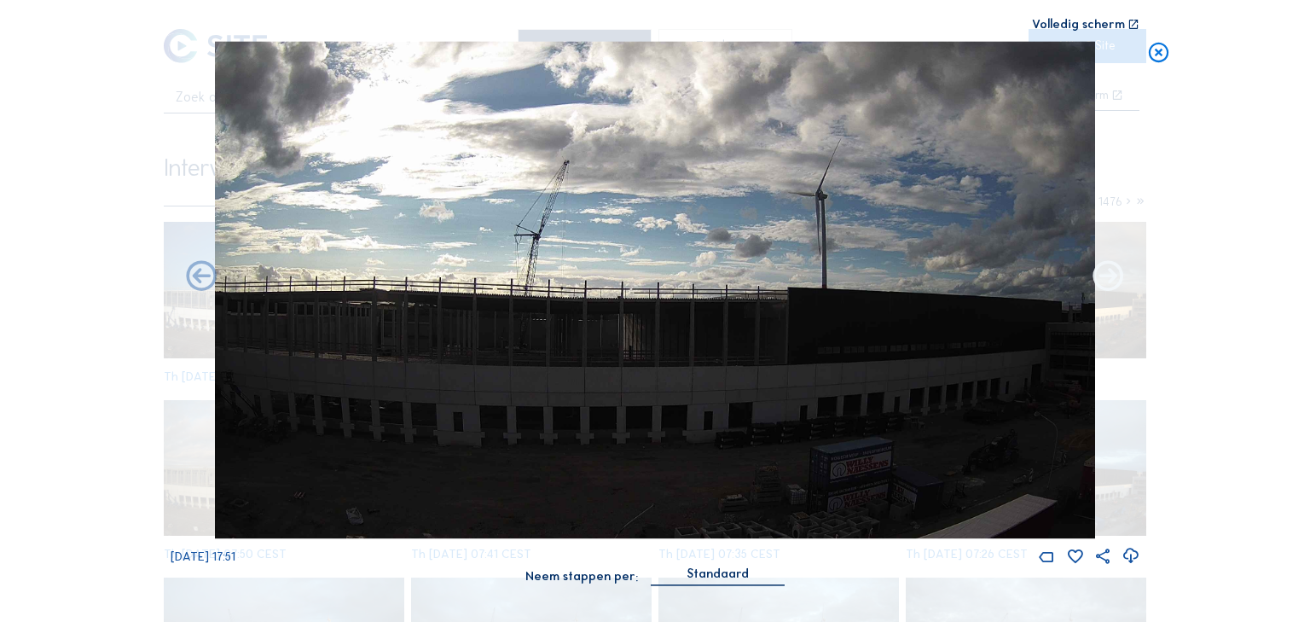
click at [1108, 278] on icon at bounding box center [1108, 277] width 37 height 38
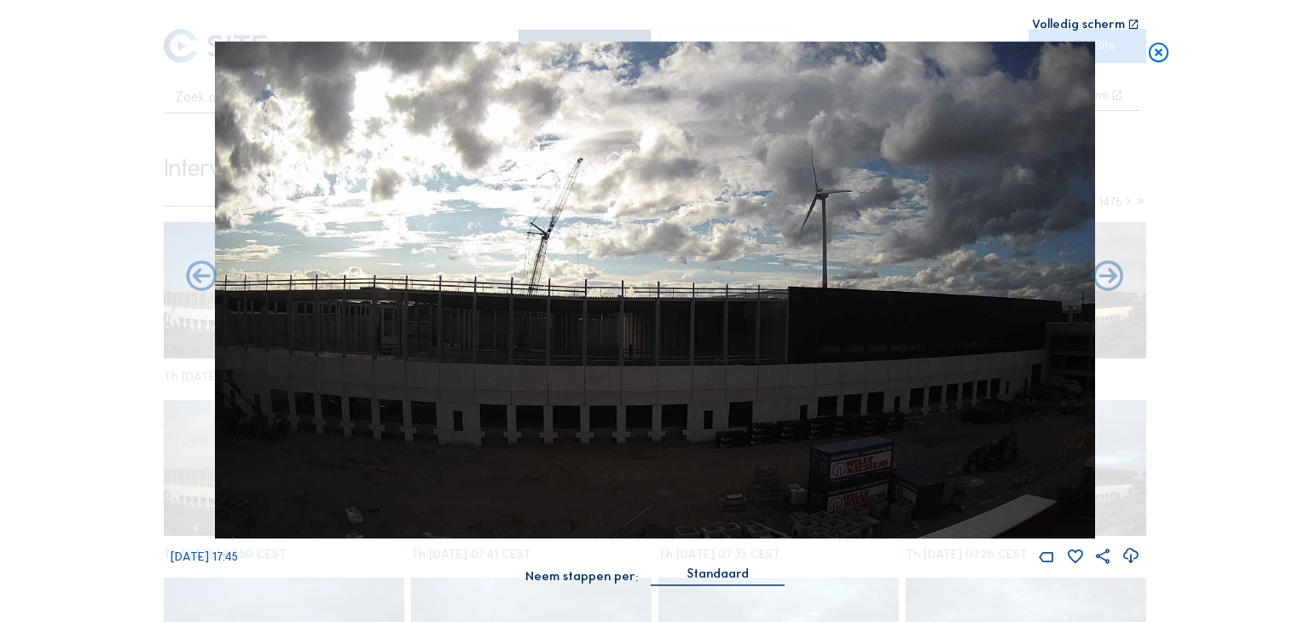
click at [1108, 278] on icon at bounding box center [1108, 277] width 37 height 38
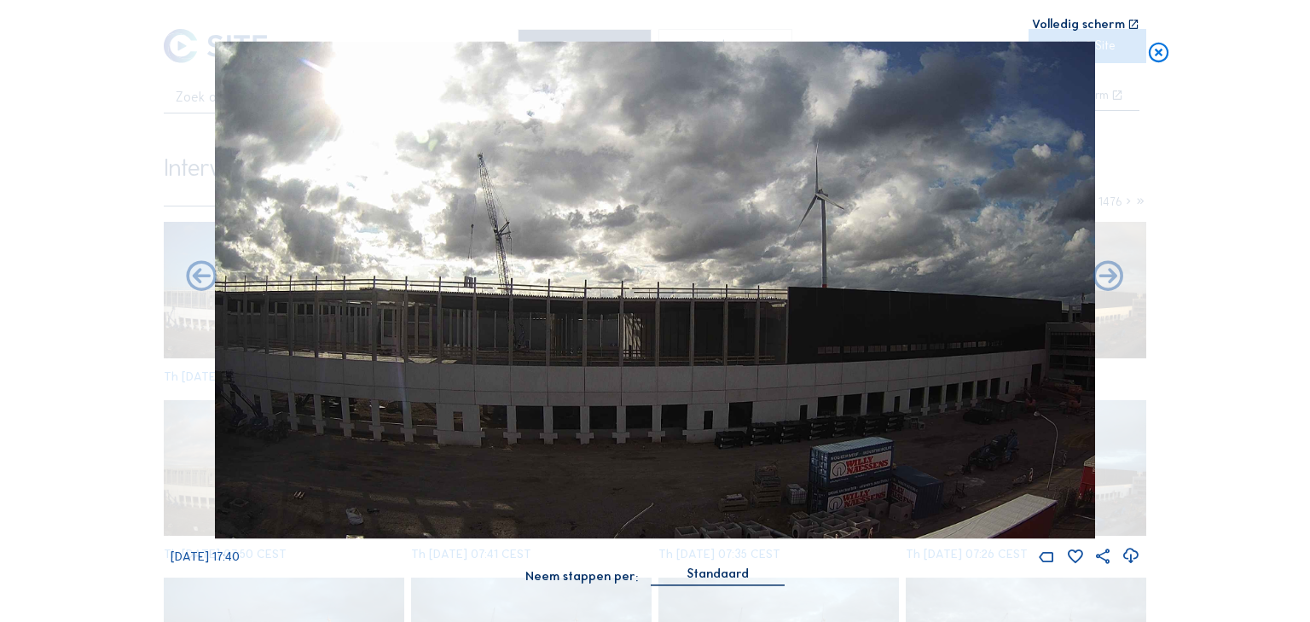
click at [1108, 278] on icon at bounding box center [1108, 277] width 37 height 38
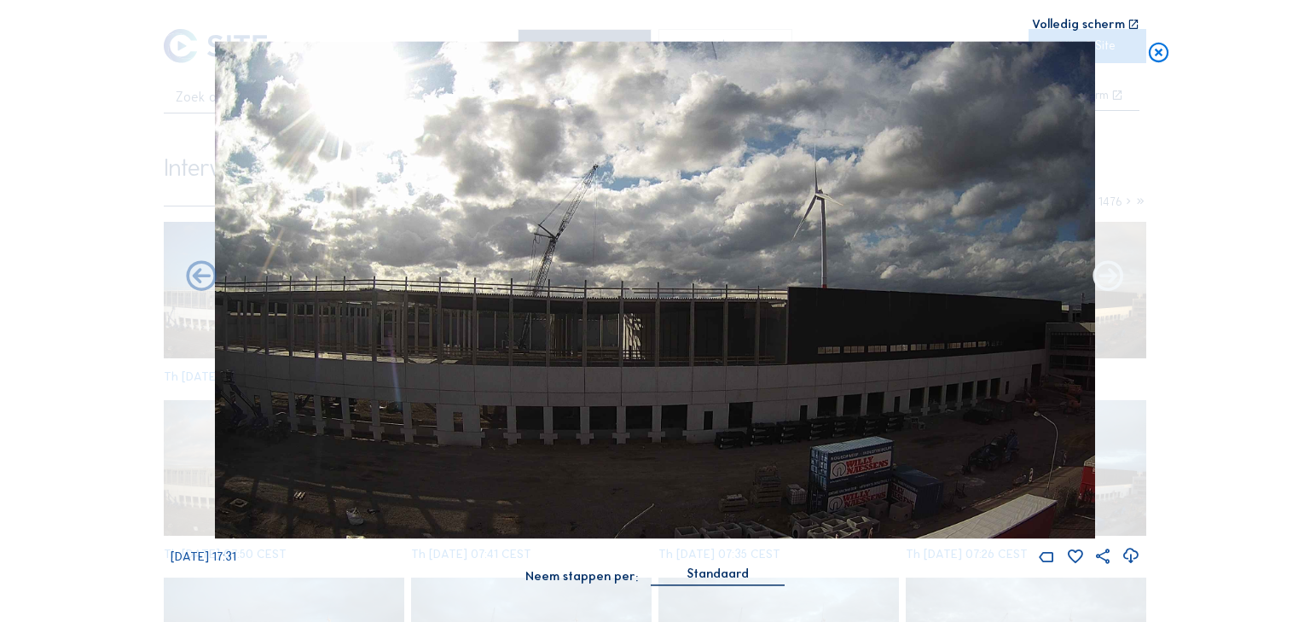
click at [1114, 282] on icon at bounding box center [1108, 277] width 37 height 38
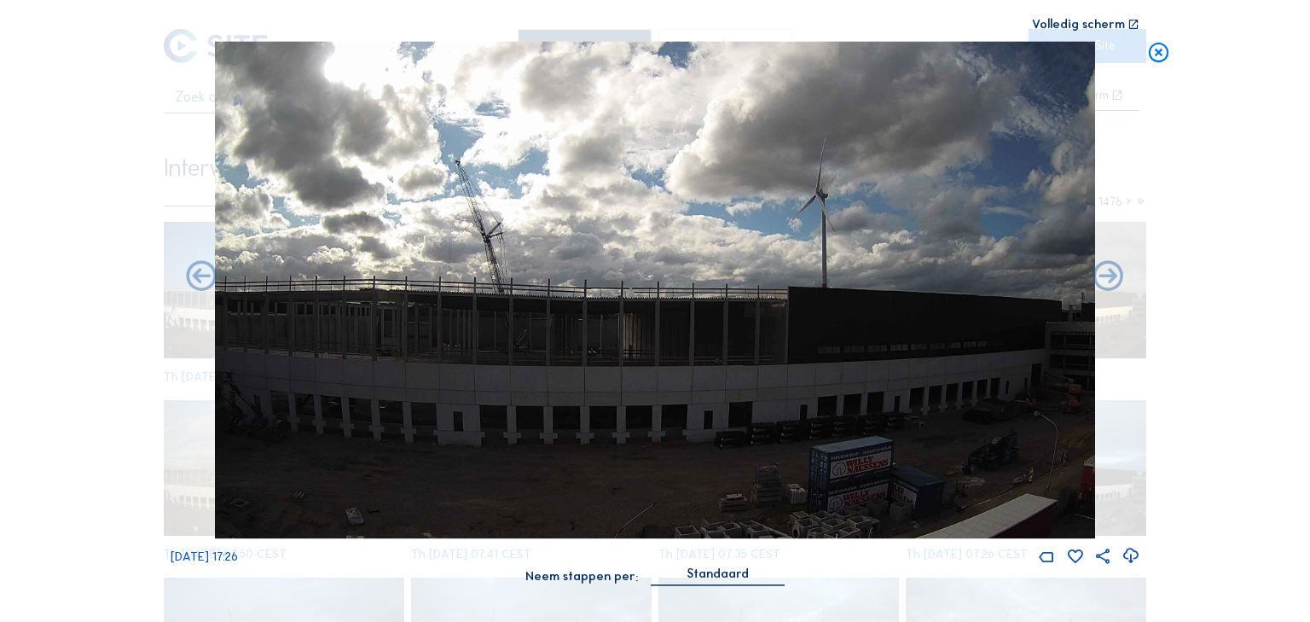
click at [1114, 282] on icon at bounding box center [1108, 277] width 37 height 38
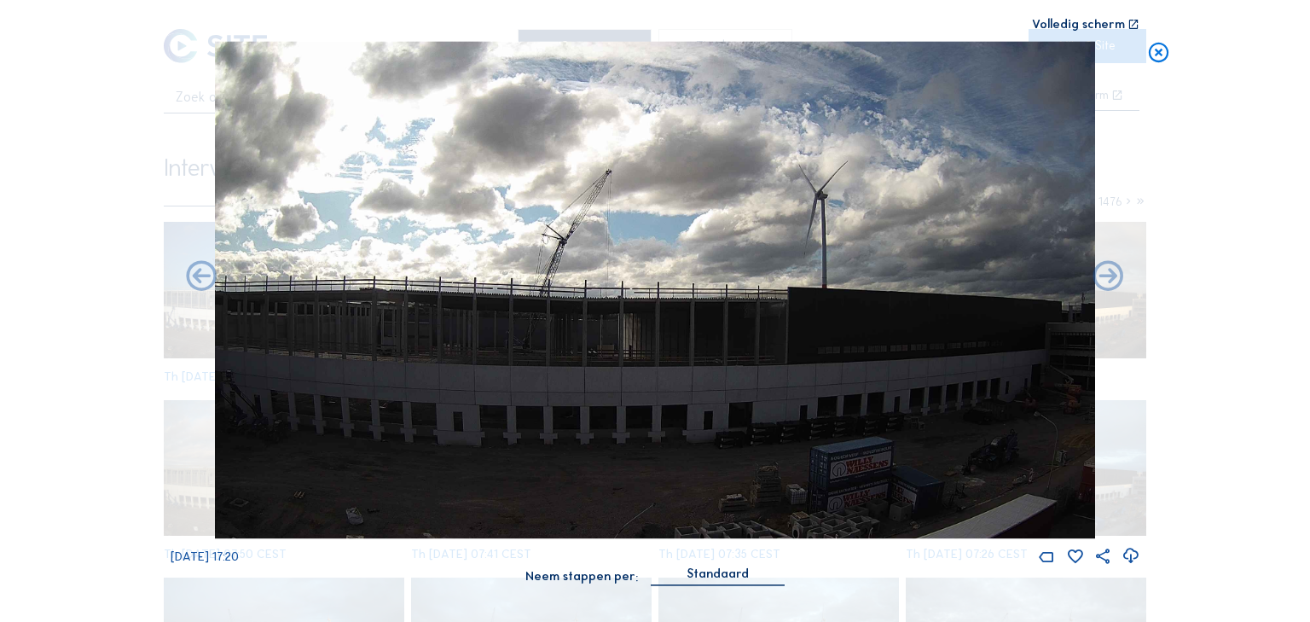
click at [1114, 282] on icon at bounding box center [1108, 277] width 37 height 38
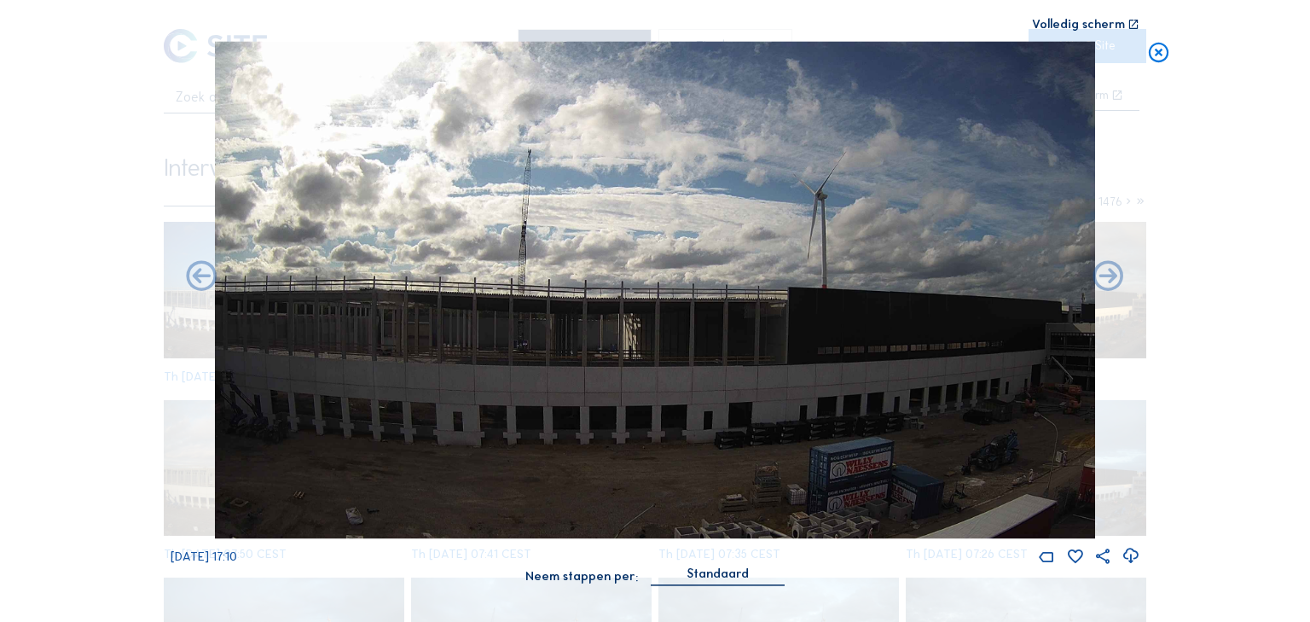
click at [1114, 282] on icon at bounding box center [1108, 277] width 37 height 38
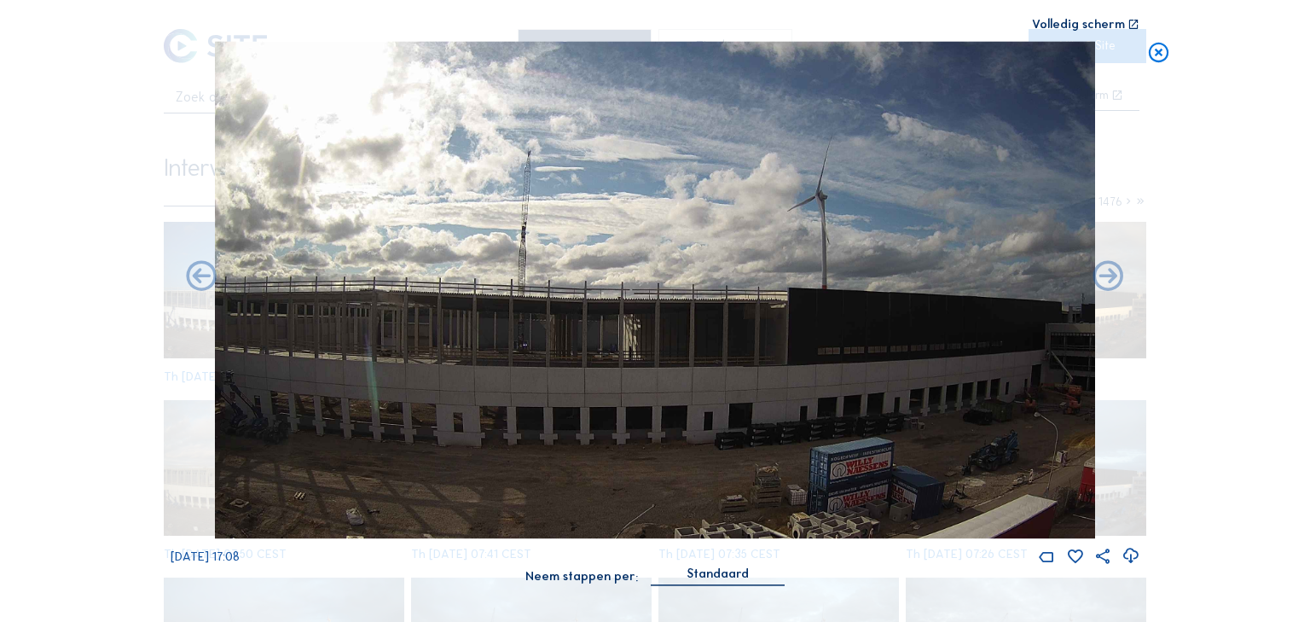
click at [1114, 282] on icon at bounding box center [1108, 277] width 37 height 38
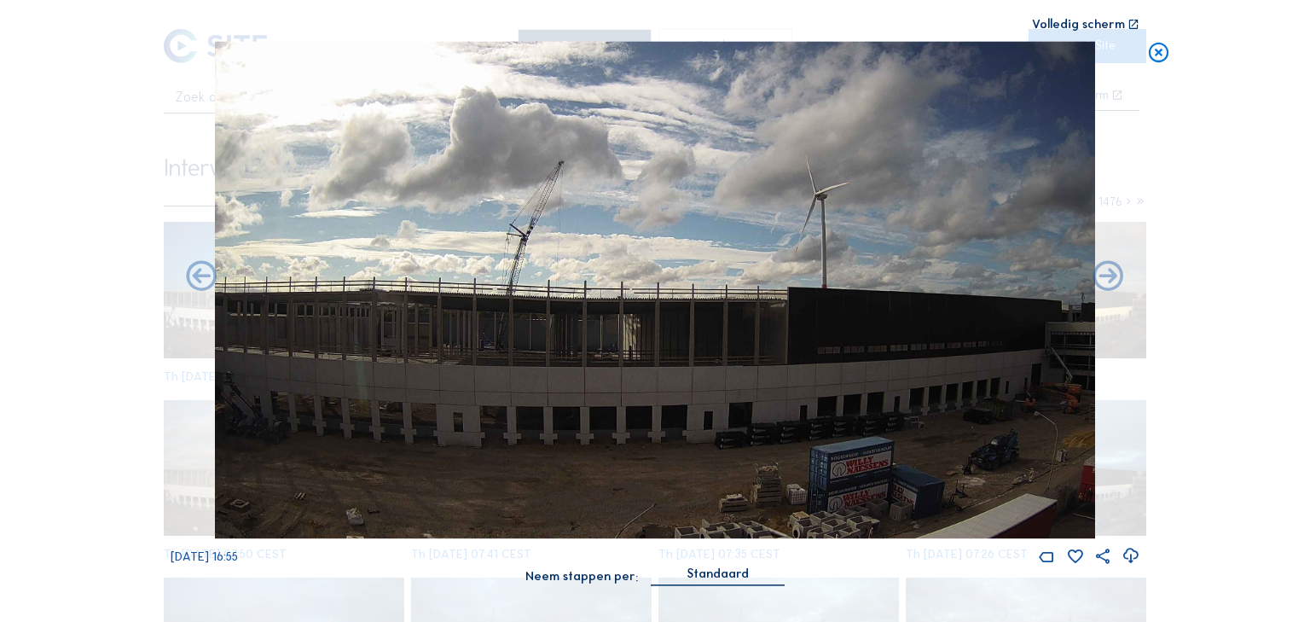
click at [1114, 282] on icon at bounding box center [1108, 277] width 37 height 38
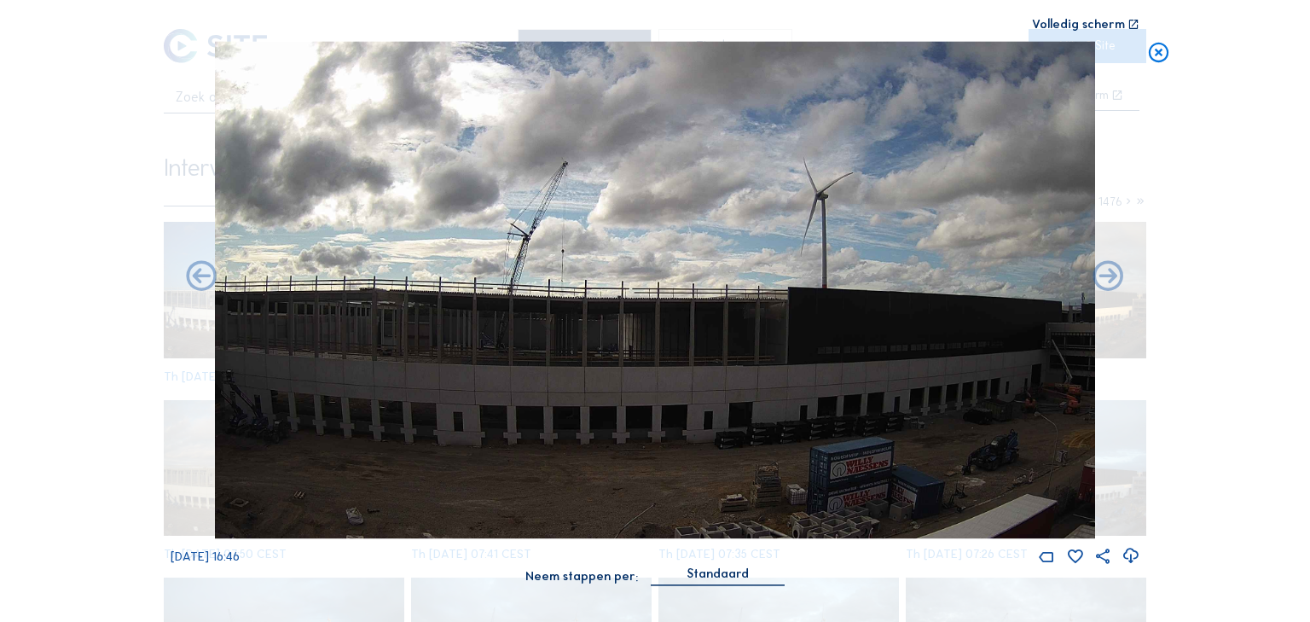
click at [1114, 282] on icon at bounding box center [1108, 277] width 37 height 38
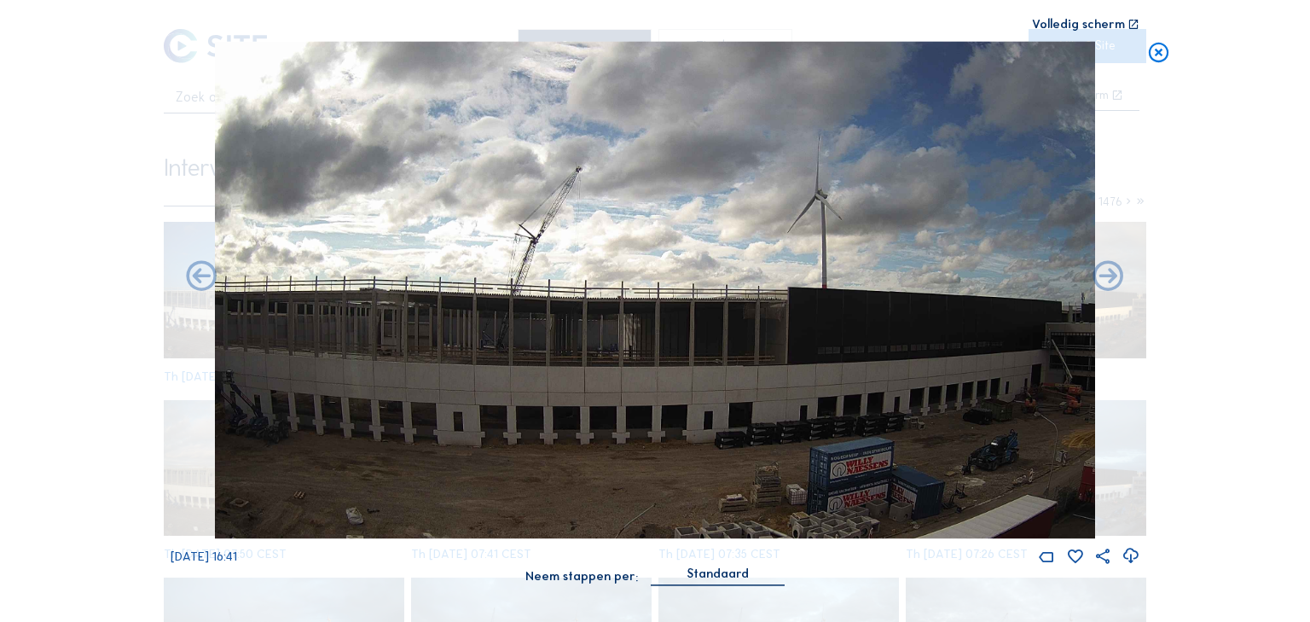
click at [1114, 282] on icon at bounding box center [1108, 277] width 37 height 38
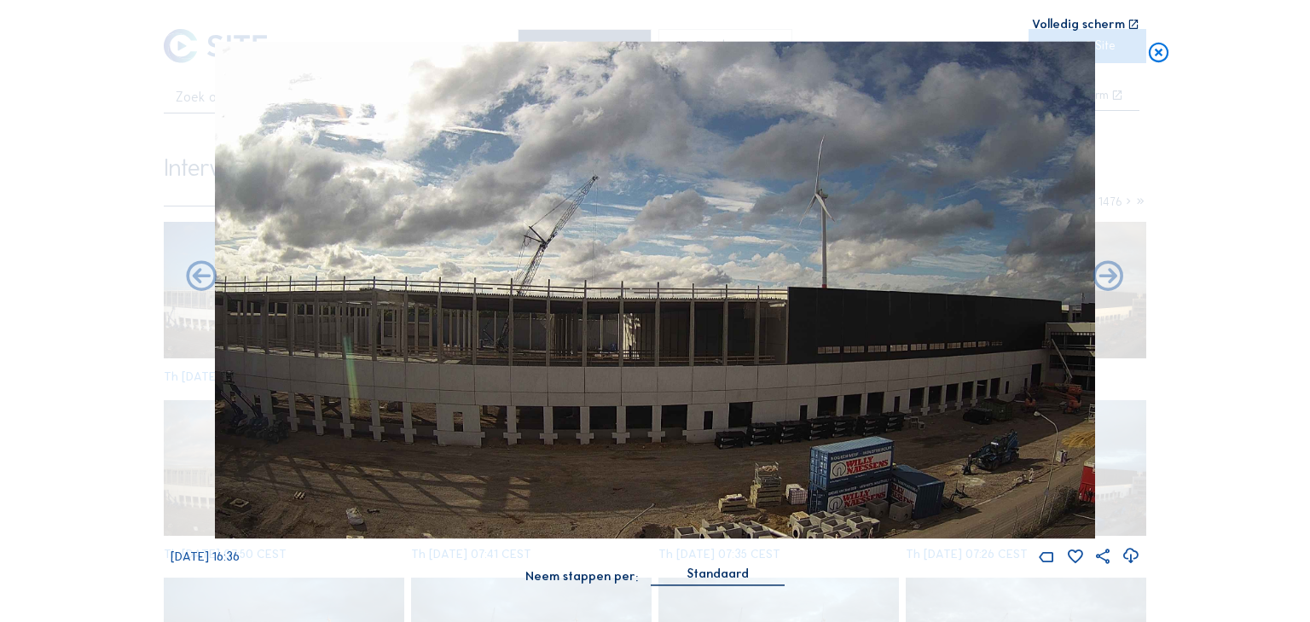
click at [1114, 282] on icon at bounding box center [1108, 277] width 37 height 38
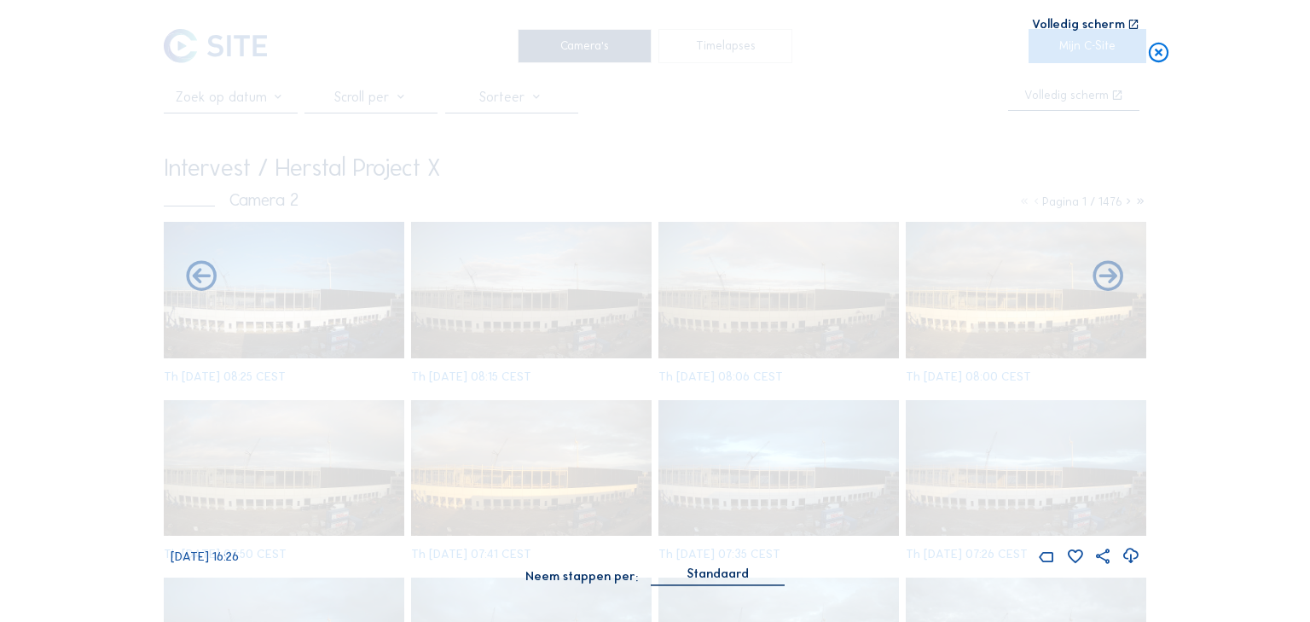
click at [1114, 282] on icon at bounding box center [1108, 277] width 37 height 38
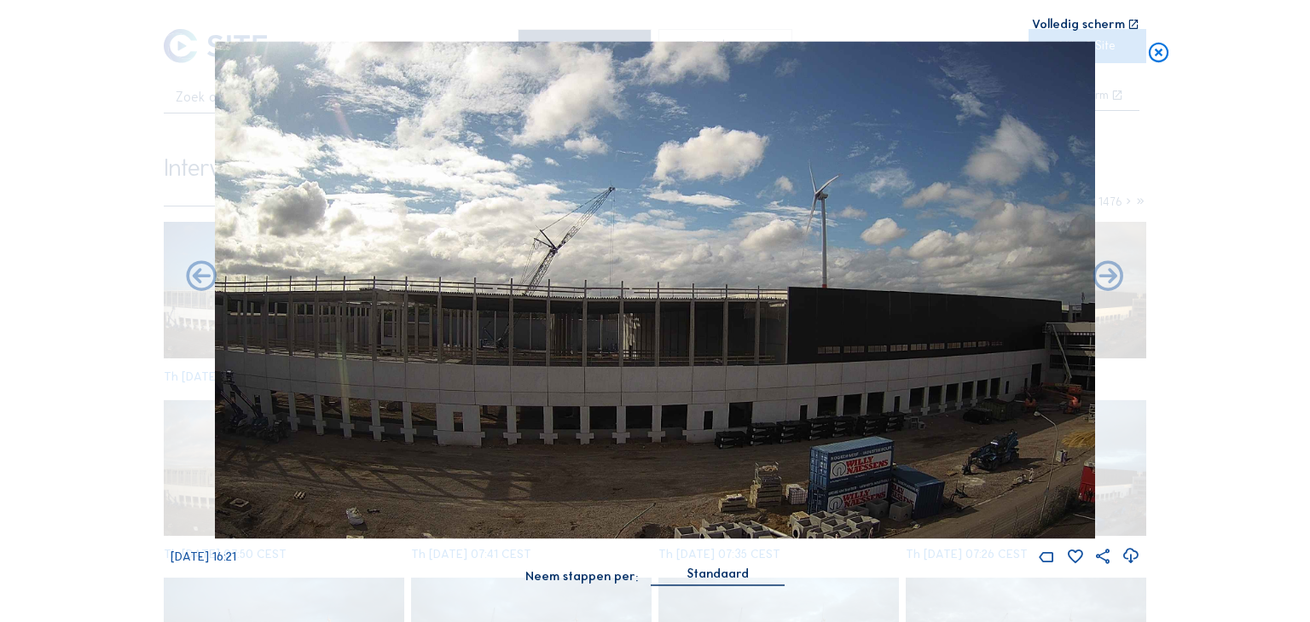
click at [1114, 282] on icon at bounding box center [1108, 277] width 37 height 38
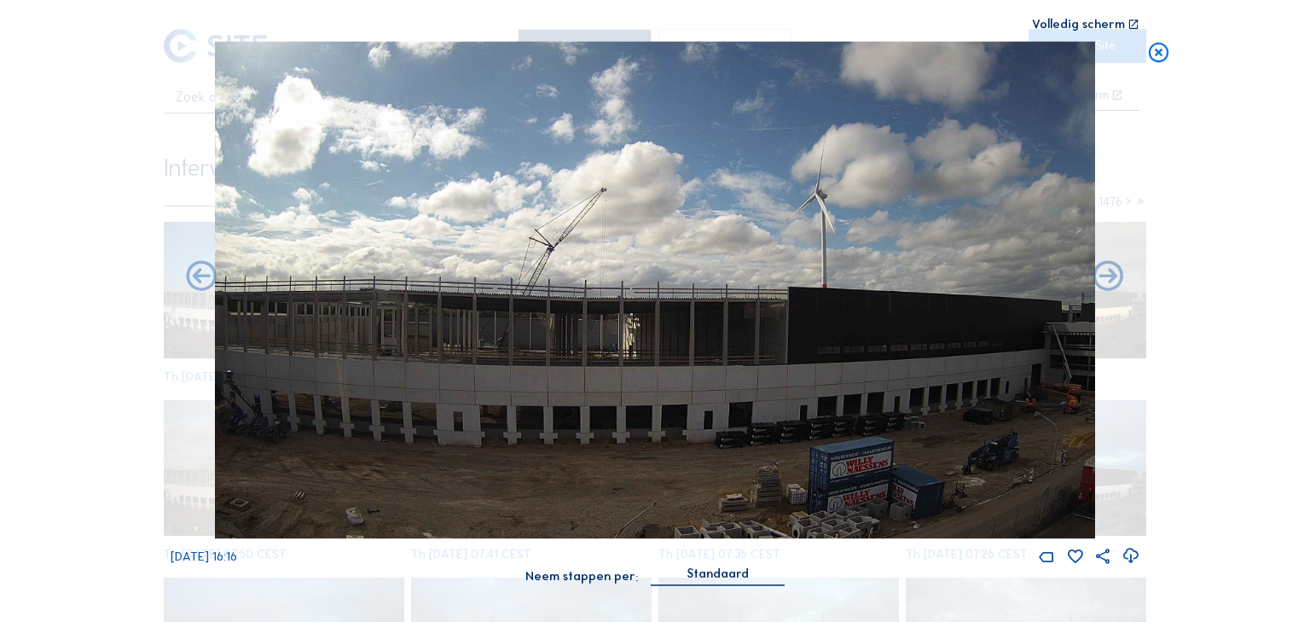
click at [1114, 282] on icon at bounding box center [1108, 277] width 37 height 38
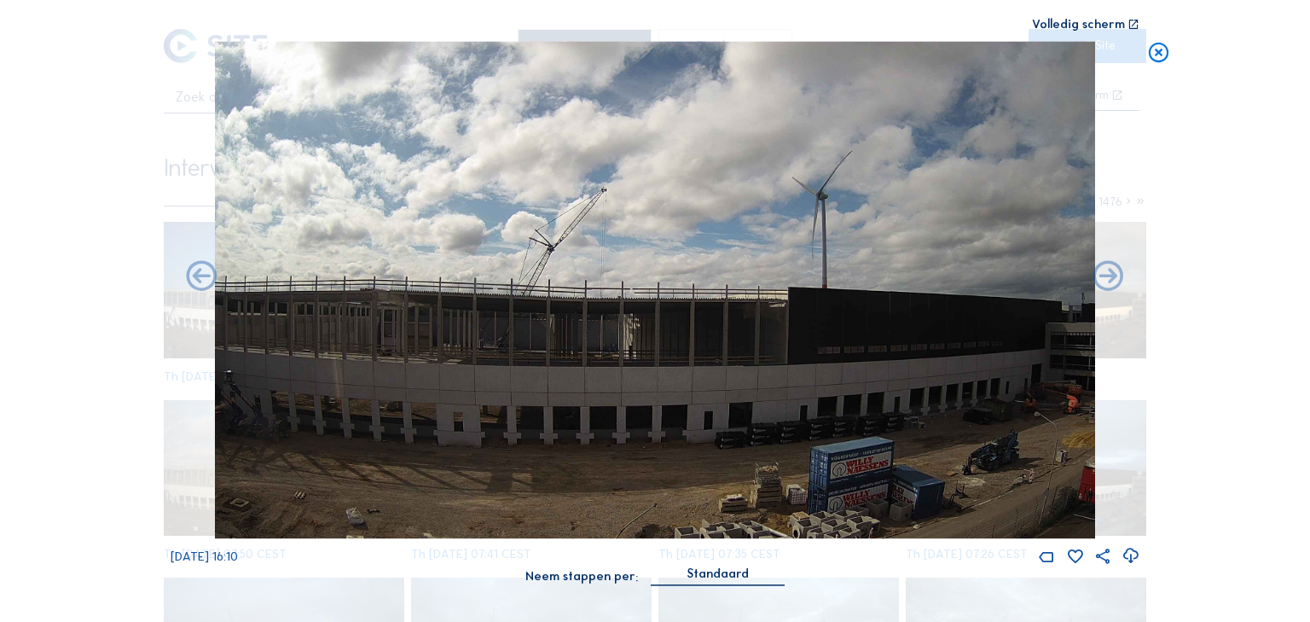
click at [1114, 282] on icon at bounding box center [1108, 277] width 37 height 38
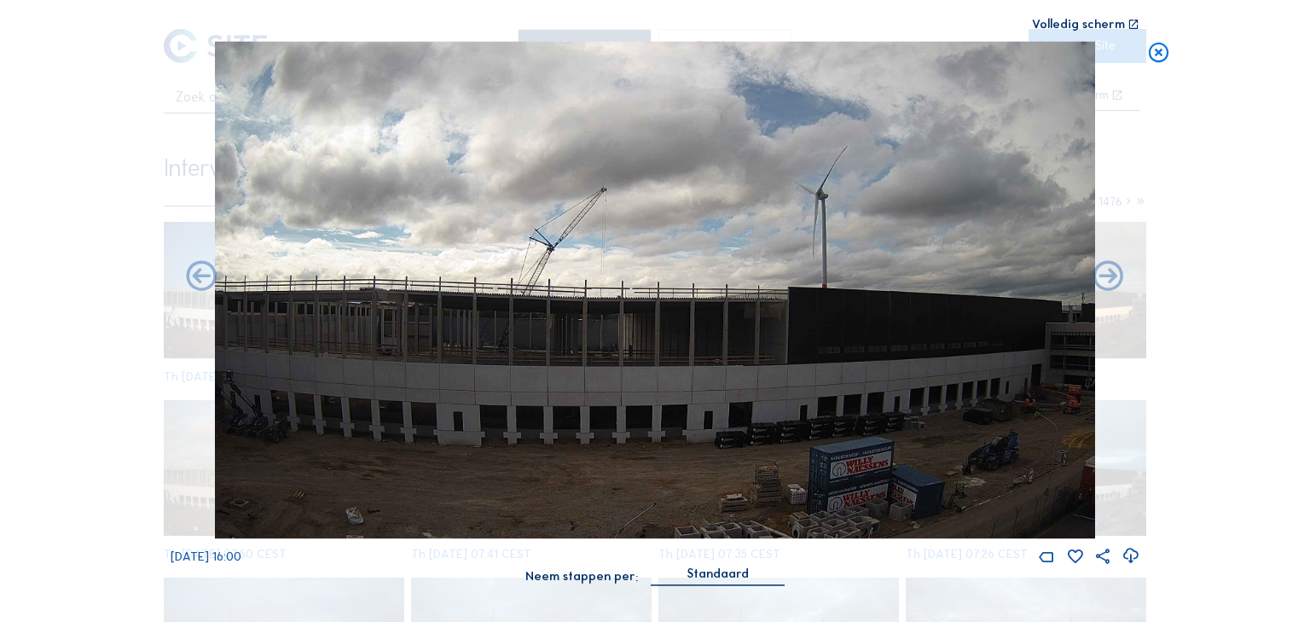
click at [1114, 282] on icon at bounding box center [1108, 277] width 37 height 38
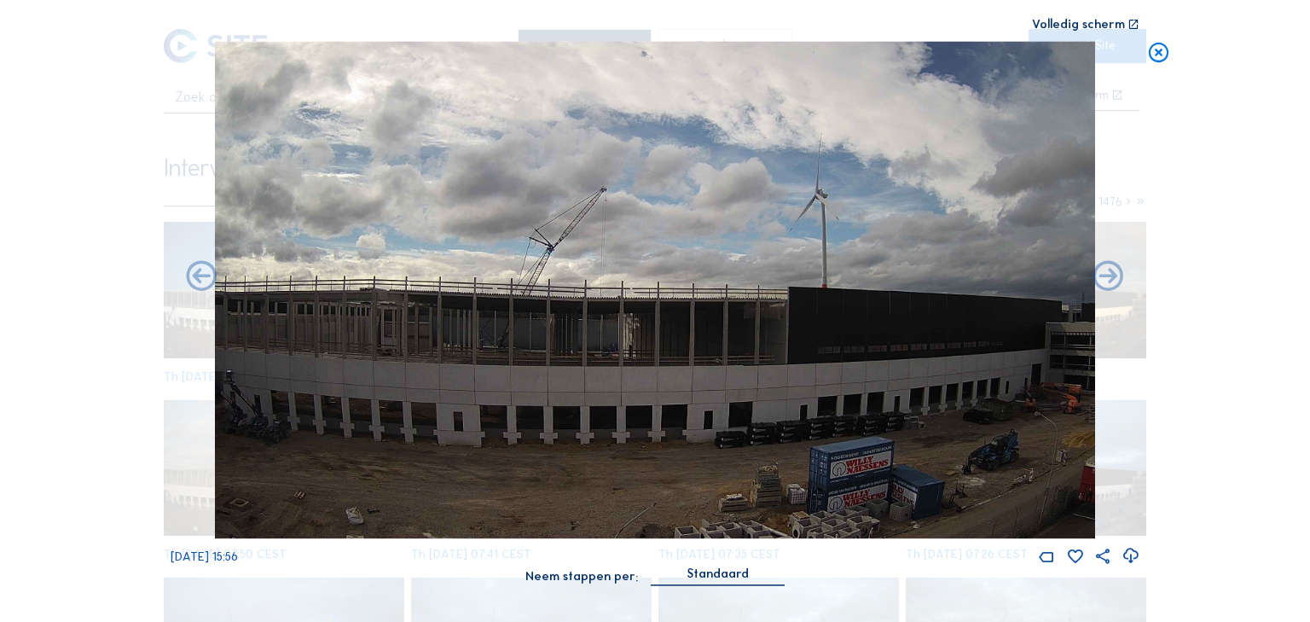
click at [1114, 282] on icon at bounding box center [1108, 277] width 37 height 38
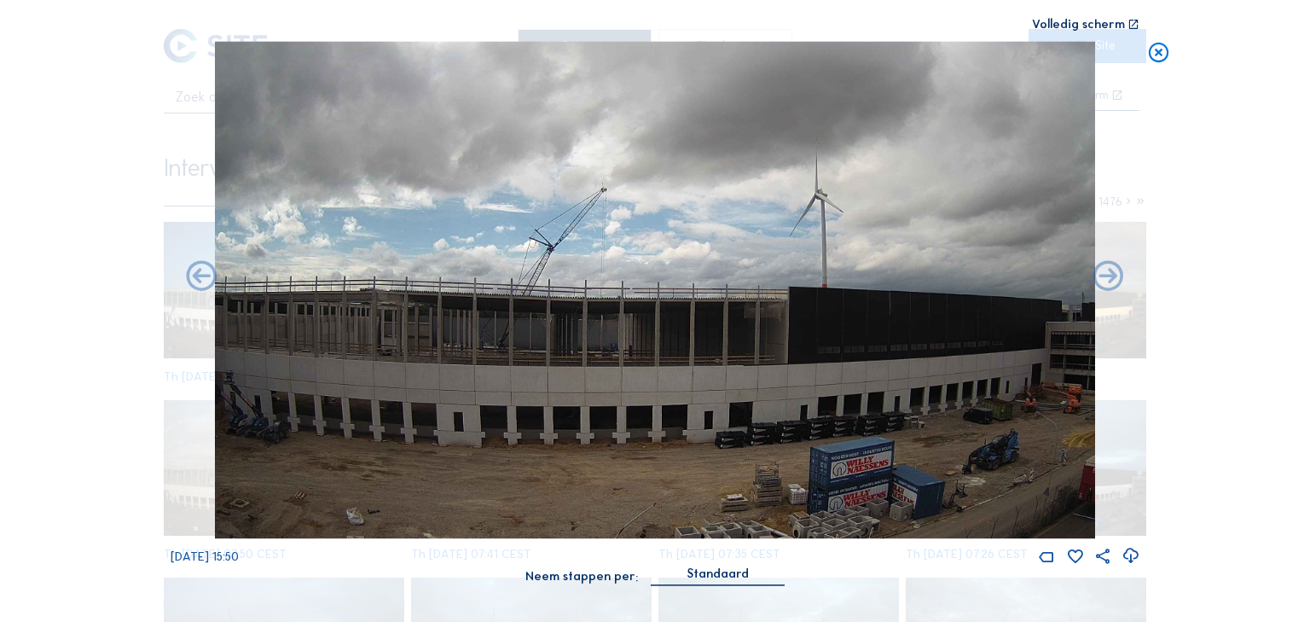
click at [1155, 51] on icon at bounding box center [1158, 53] width 24 height 25
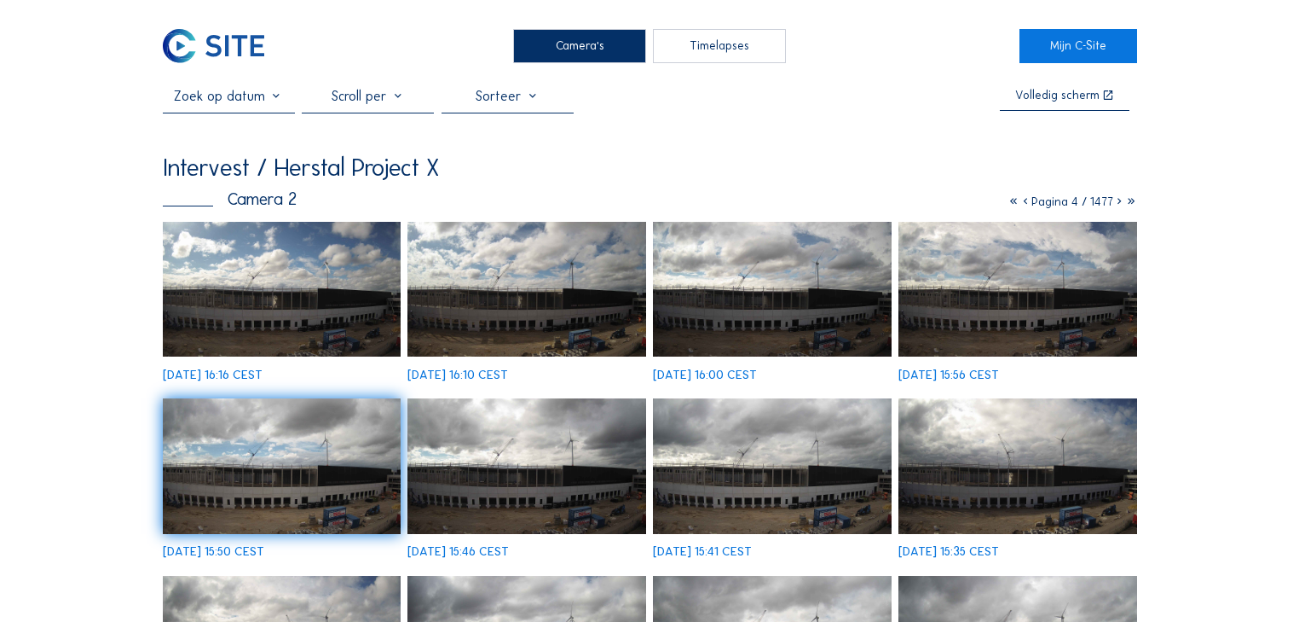
click at [596, 44] on div "Camera's" at bounding box center [579, 46] width 132 height 34
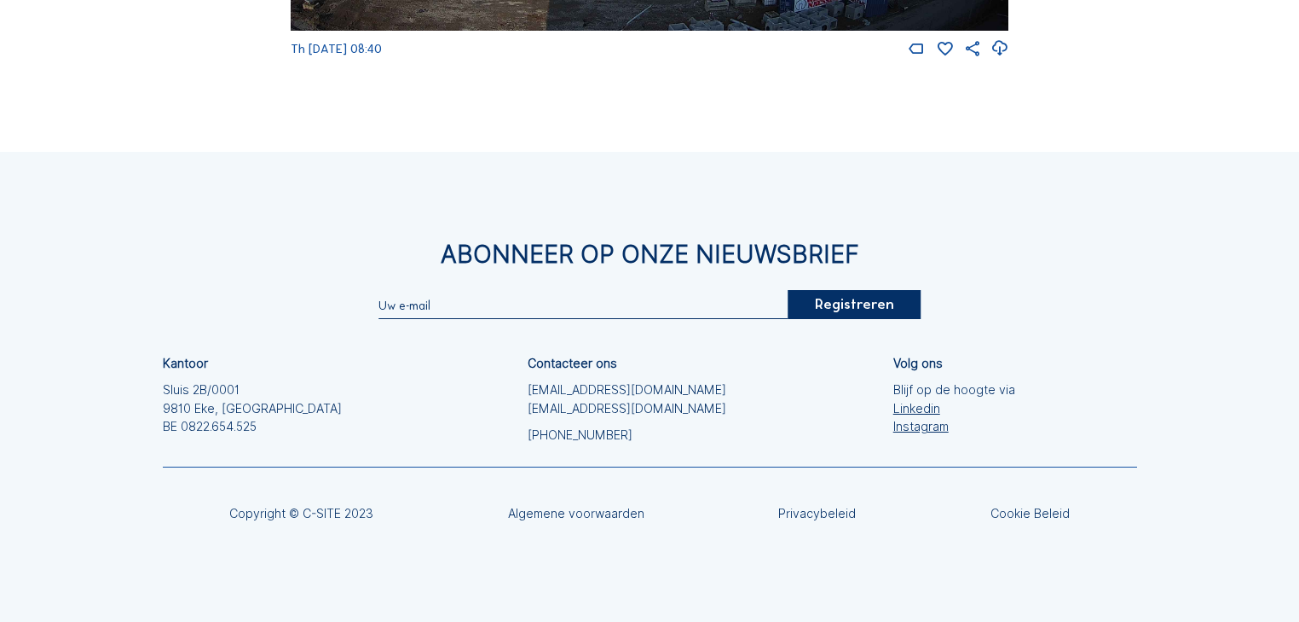
scroll to position [1146, 0]
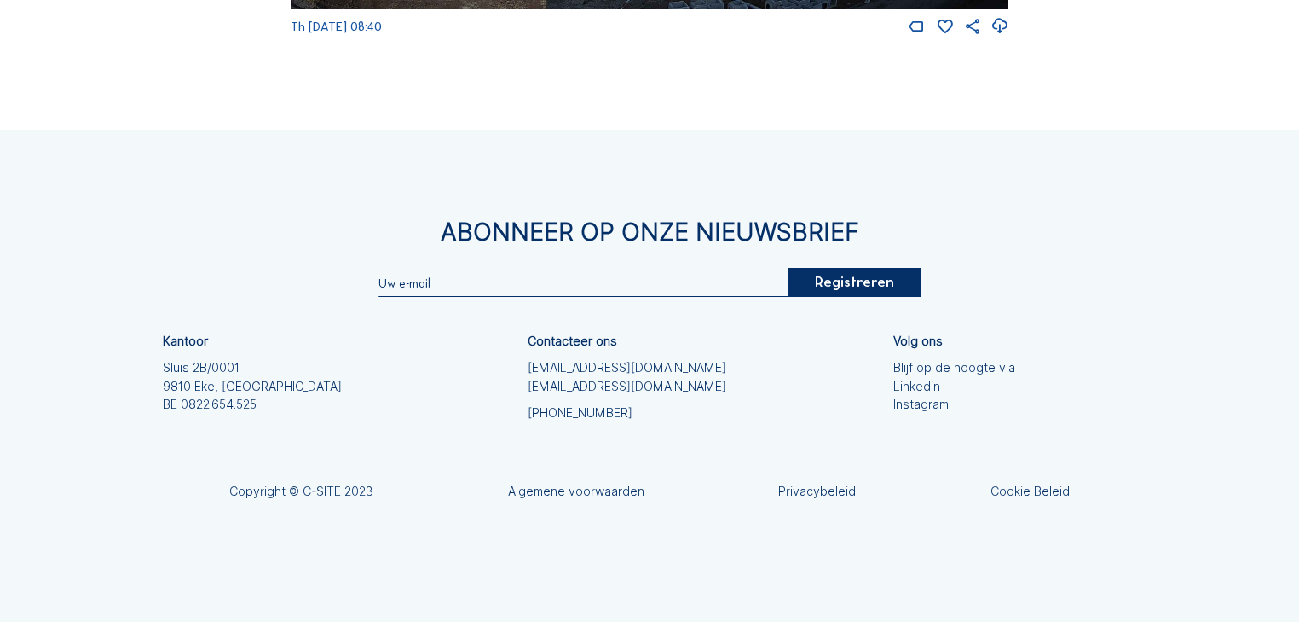
click at [675, 348] on div "Contacteer ons [EMAIL_ADDRESS][DOMAIN_NAME] [EMAIL_ADDRESS][DOMAIN_NAME] [PHONE…" at bounding box center [711, 378] width 366 height 87
click at [670, 358] on div "Contacteer ons [EMAIL_ADDRESS][DOMAIN_NAME] [EMAIL_ADDRESS][DOMAIN_NAME] [PHONE…" at bounding box center [711, 378] width 366 height 87
click at [670, 351] on div "Contacteer ons [EMAIL_ADDRESS][DOMAIN_NAME] [EMAIL_ADDRESS][DOMAIN_NAME] [PHONE…" at bounding box center [711, 378] width 366 height 87
click at [667, 362] on div "Contacteer ons [EMAIL_ADDRESS][DOMAIN_NAME] [EMAIL_ADDRESS][DOMAIN_NAME] [PHONE…" at bounding box center [711, 378] width 366 height 87
click at [668, 367] on div "Contacteer ons [EMAIL_ADDRESS][DOMAIN_NAME] [EMAIL_ADDRESS][DOMAIN_NAME] [PHONE…" at bounding box center [711, 378] width 366 height 87
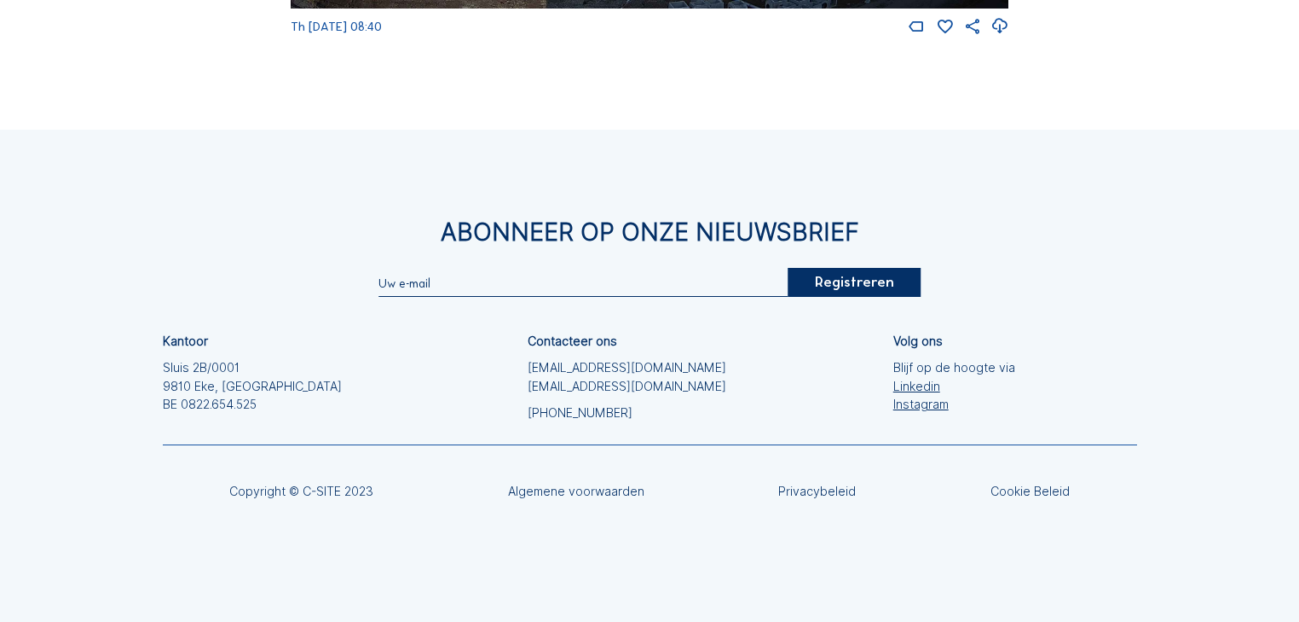
click at [672, 365] on div "Contacteer ons [EMAIL_ADDRESS][DOMAIN_NAME] [EMAIL_ADDRESS][DOMAIN_NAME] [PHONE…" at bounding box center [711, 378] width 366 height 87
click at [672, 374] on div "Contacteer ons [EMAIL_ADDRESS][DOMAIN_NAME] [EMAIL_ADDRESS][DOMAIN_NAME] [PHONE…" at bounding box center [711, 378] width 366 height 87
click at [672, 368] on div "Contacteer ons [EMAIL_ADDRESS][DOMAIN_NAME] [EMAIL_ADDRESS][DOMAIN_NAME] [PHONE…" at bounding box center [711, 378] width 366 height 87
click at [674, 376] on div "Contacteer ons [EMAIL_ADDRESS][DOMAIN_NAME] [EMAIL_ADDRESS][DOMAIN_NAME] [PHONE…" at bounding box center [711, 378] width 366 height 87
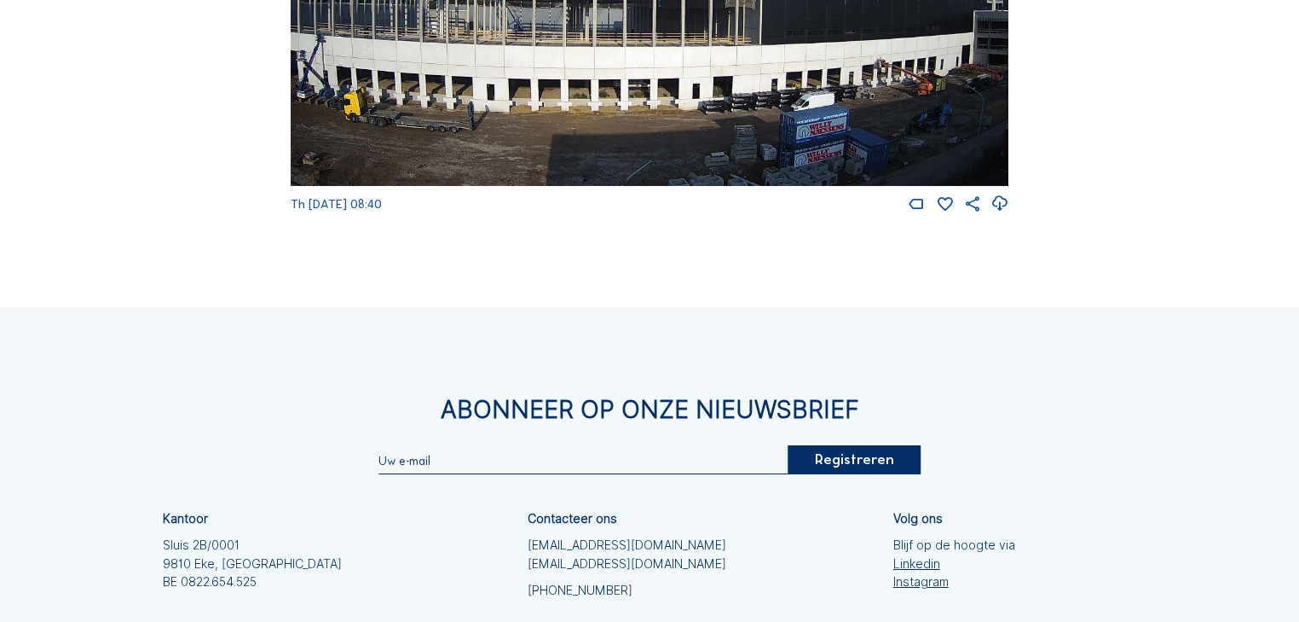
scroll to position [873, 0]
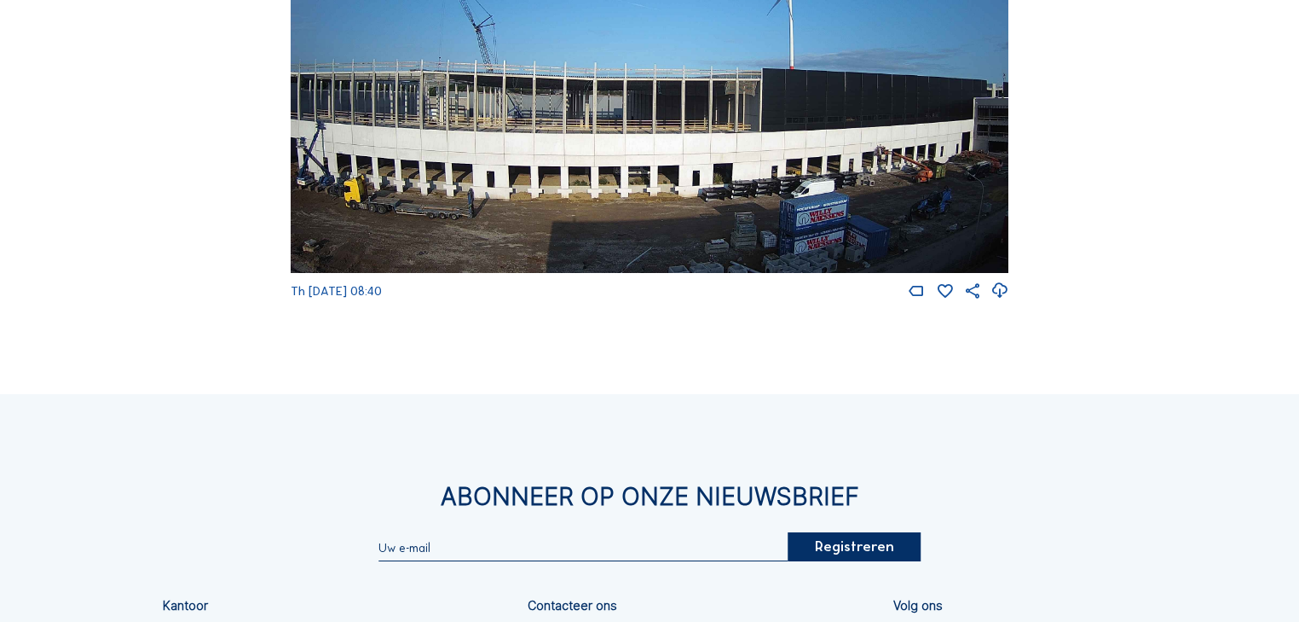
click at [674, 376] on div "Camera's Timelapses Mijn C-Site Feed Fotoshow Kaart Zoeken Volledig scherm Inte…" at bounding box center [649, 6] width 1299 height 1759
click at [674, 369] on div "Camera's Timelapses Mijn C-Site Feed Fotoshow Kaart Zoeken Volledig scherm Inte…" at bounding box center [649, 6] width 1299 height 1759
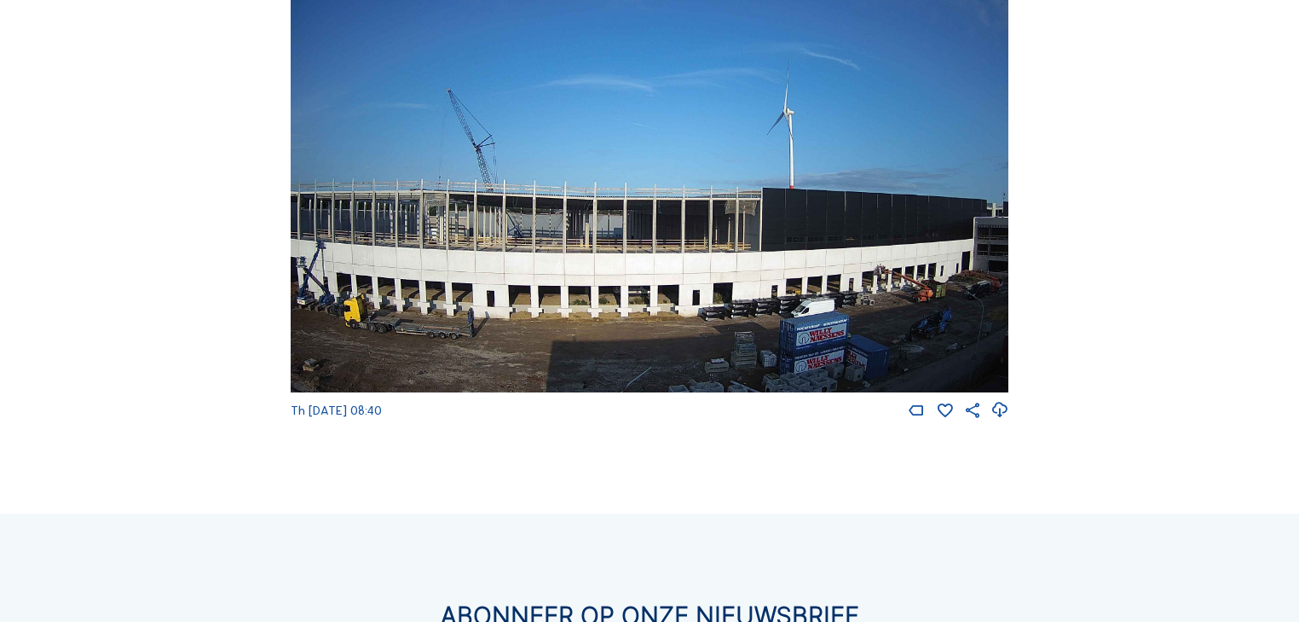
scroll to position [737, 0]
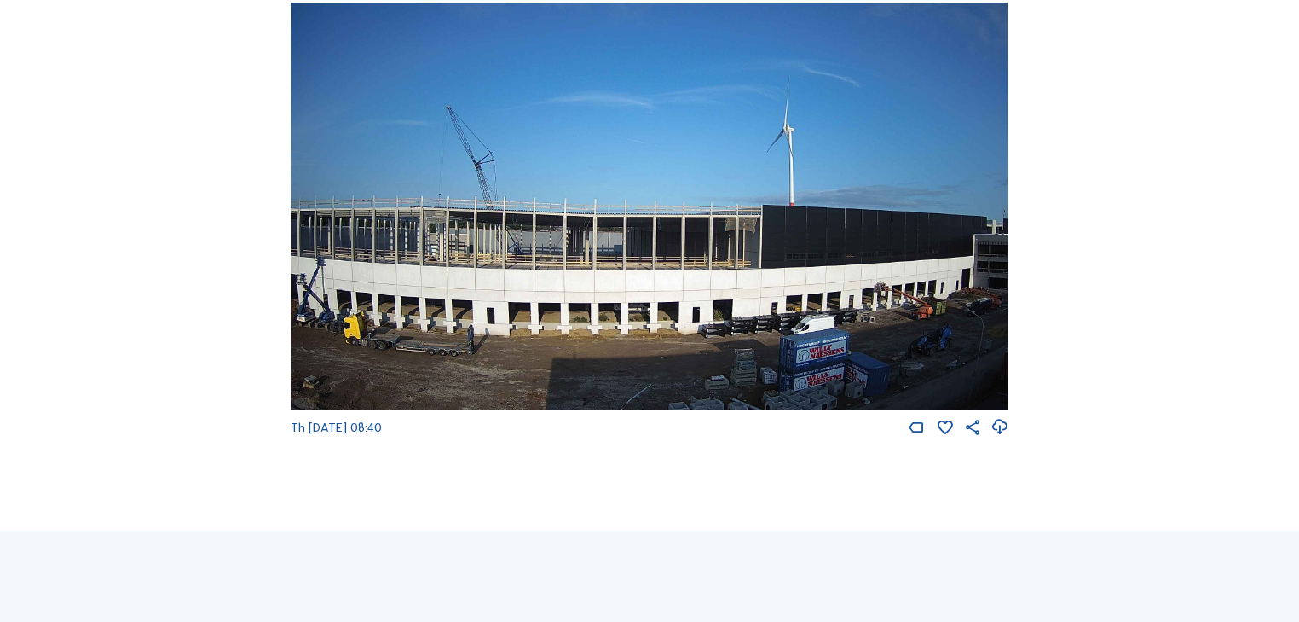
click at [716, 487] on div "Camera's Timelapses Mijn C-Site Feed Fotoshow Kaart Zoeken Volledig scherm Inte…" at bounding box center [649, 142] width 1299 height 1759
click at [651, 472] on div "Camera's Timelapses Mijn C-Site Feed Fotoshow Kaart Zoeken Volledig scherm Inte…" at bounding box center [649, 142] width 1299 height 1759
